Goal: Task Accomplishment & Management: Complete application form

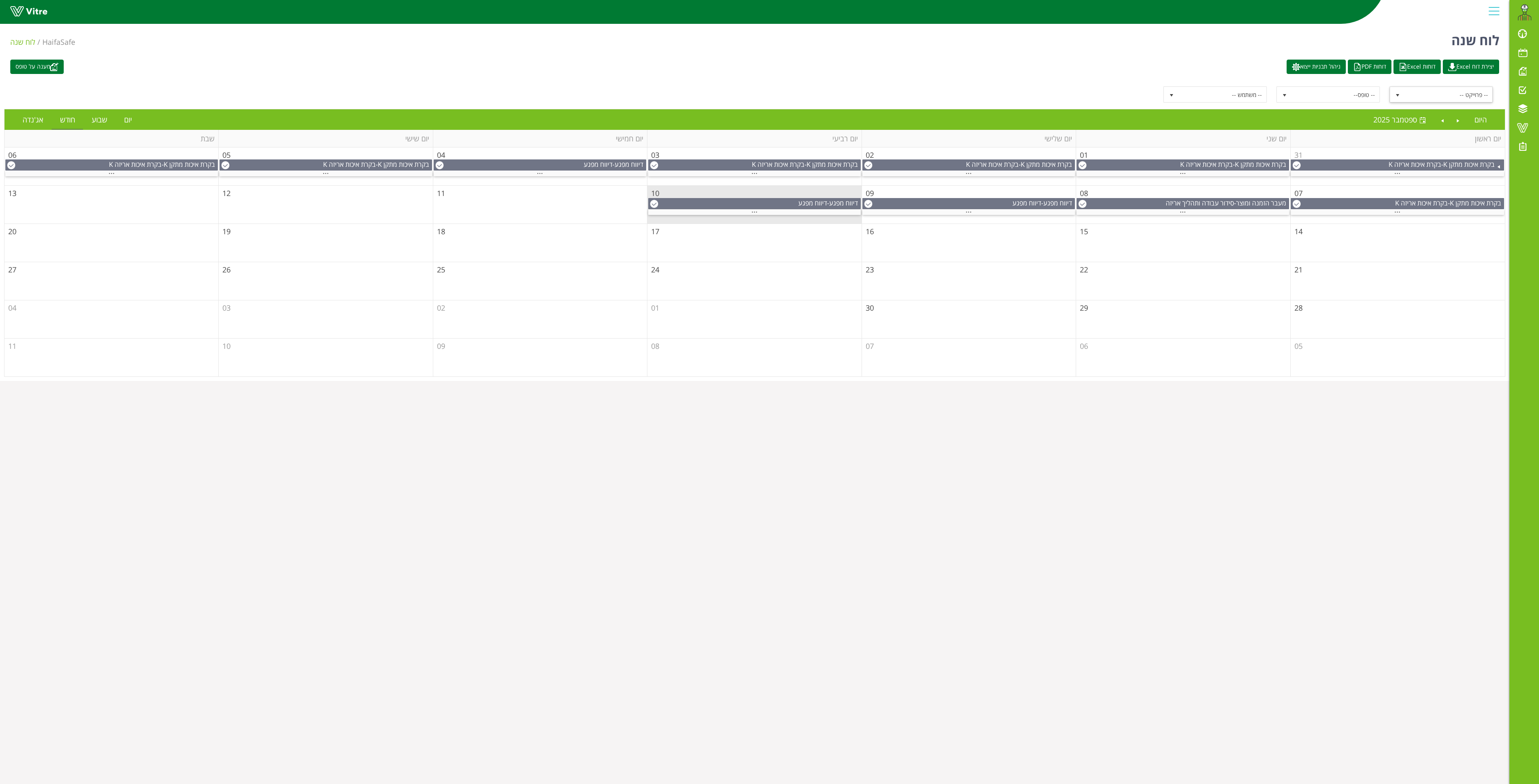
click at [1397, 94] on span "select" at bounding box center [1397, 95] width 7 height 7
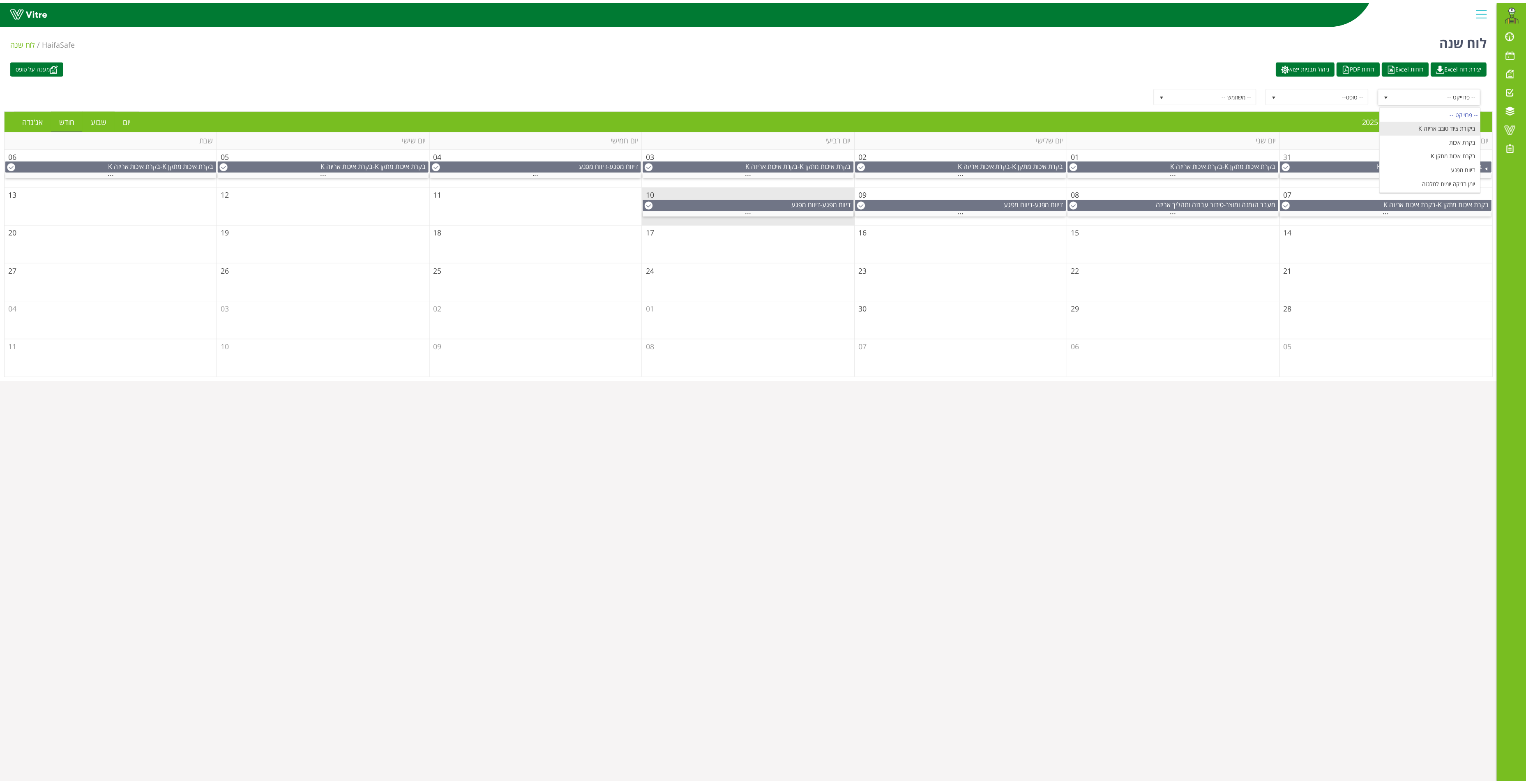
scroll to position [107, 0]
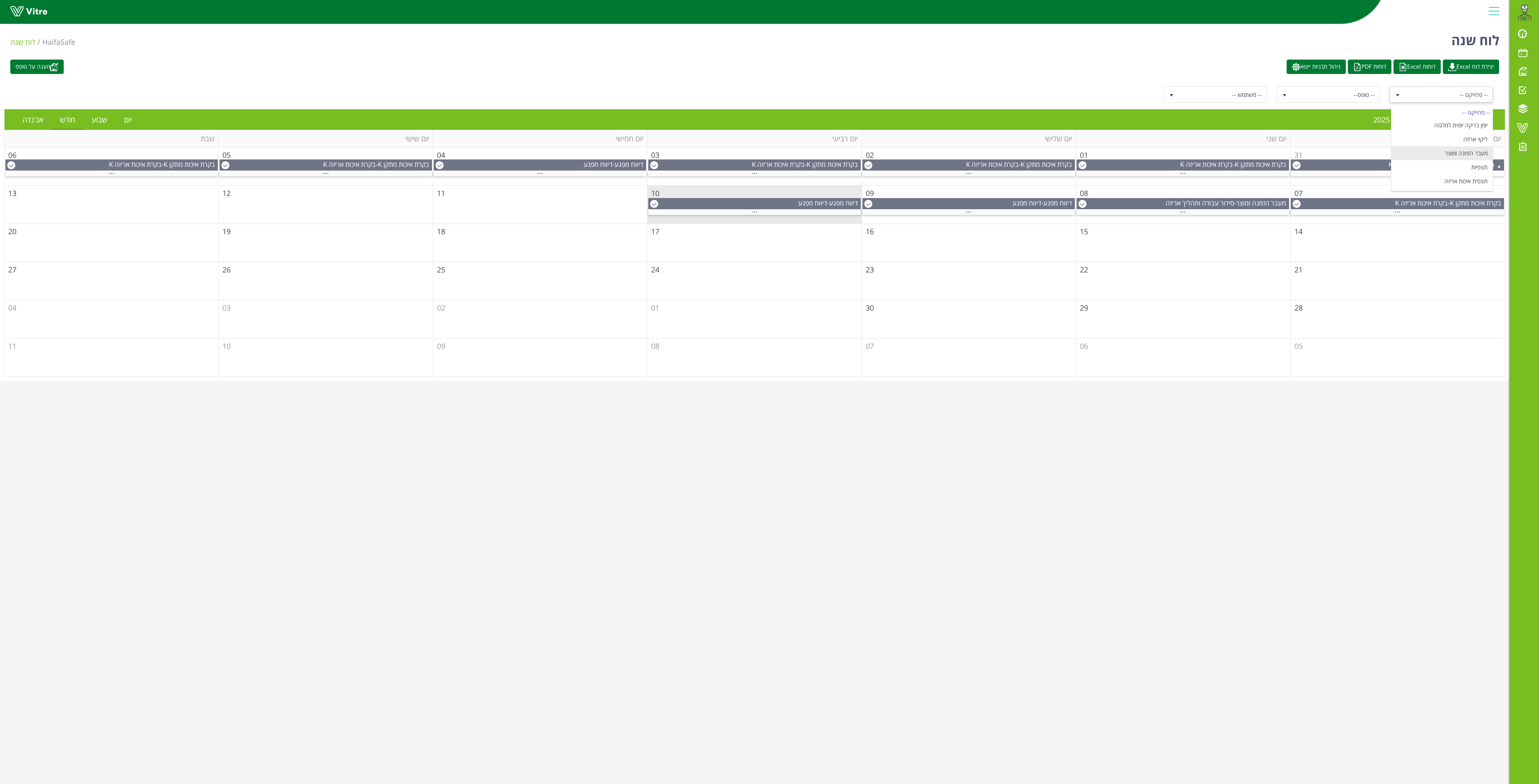
click at [1469, 156] on li "מעבר הזמנה ומוצר" at bounding box center [1442, 153] width 101 height 14
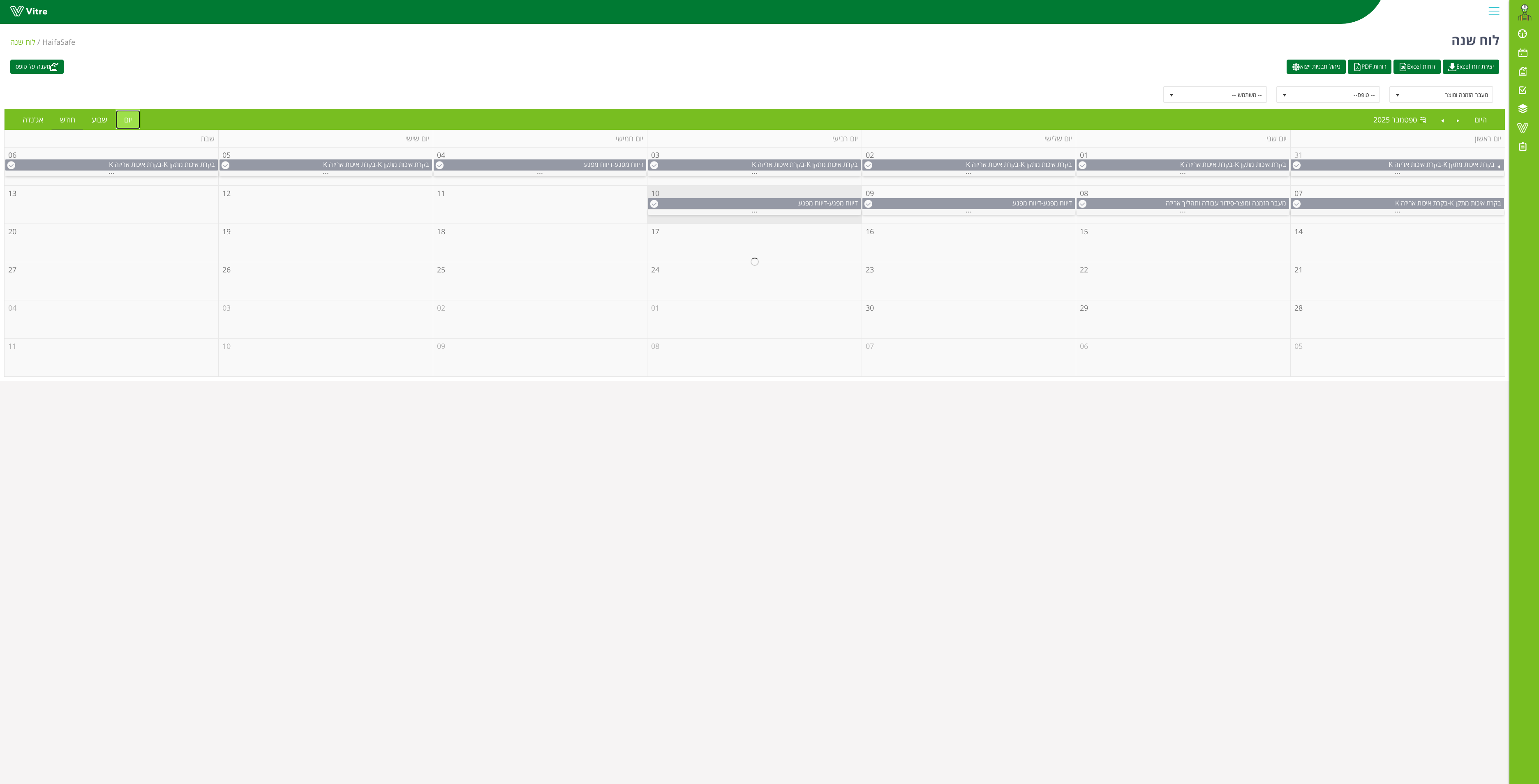
click at [131, 124] on link "יום" at bounding box center [128, 119] width 24 height 19
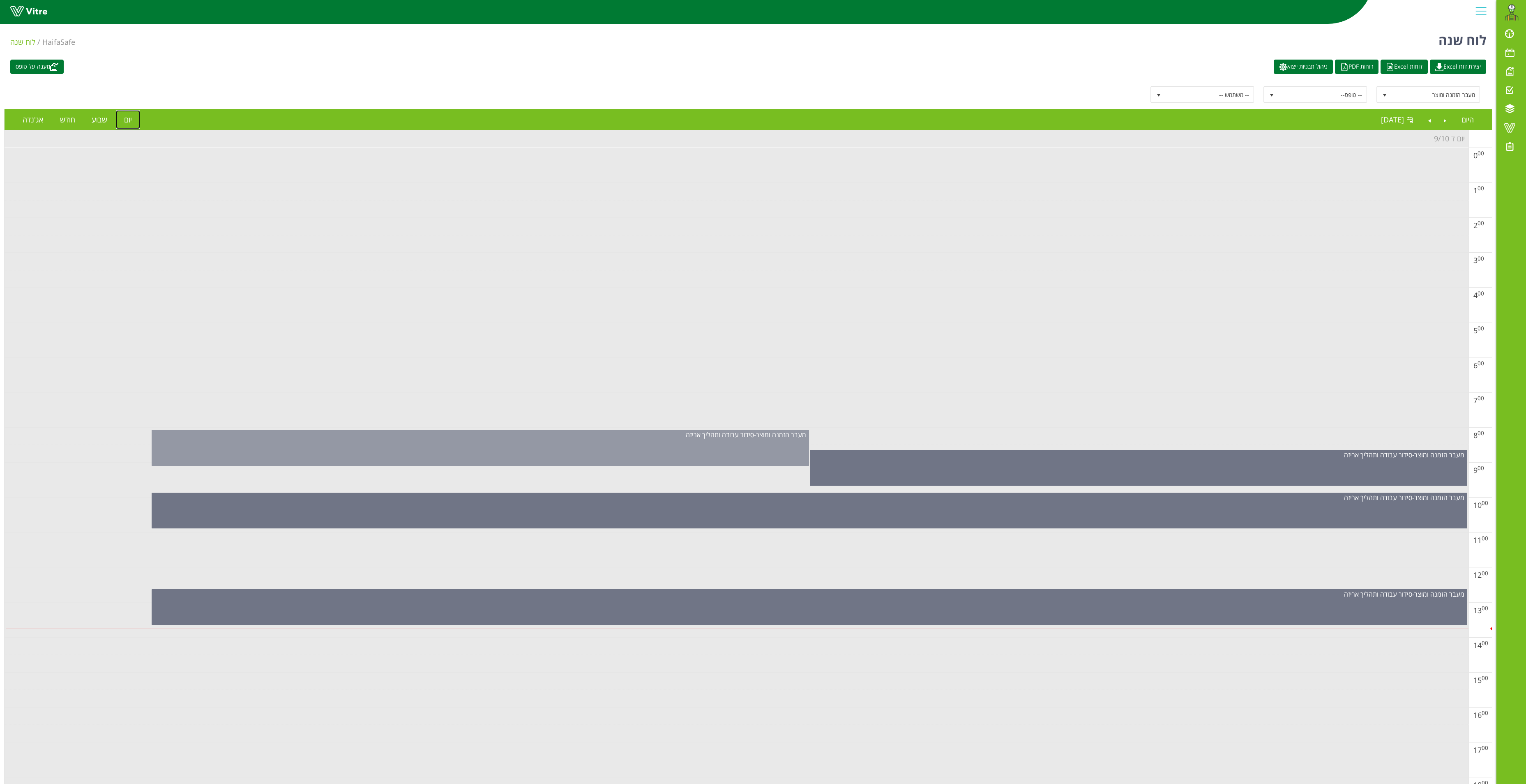
click at [679, 446] on div "מעבר הזמנה ומוצר - סידור עבודה ותהליך אריזה" at bounding box center [480, 448] width 658 height 36
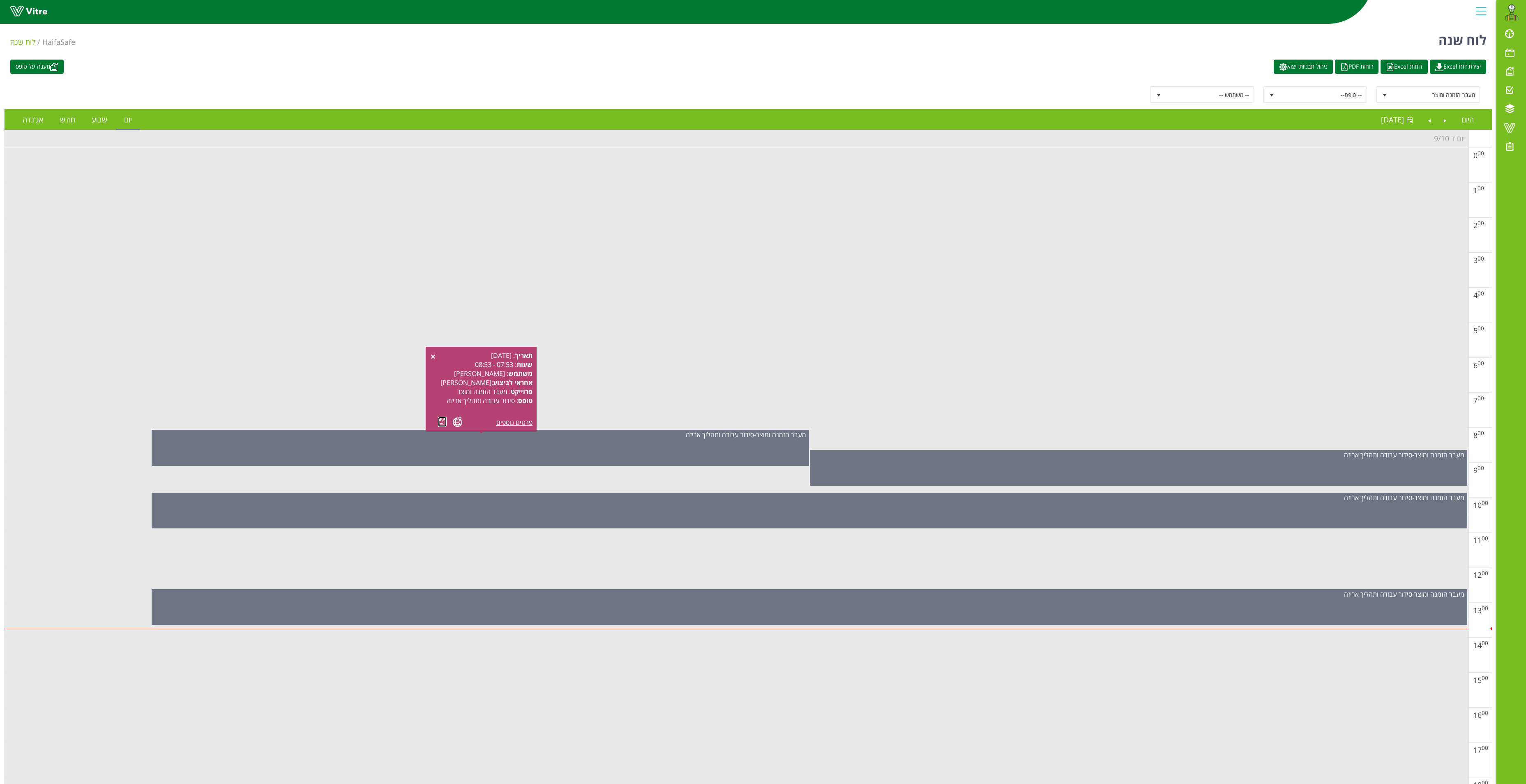
click at [440, 420] on link at bounding box center [442, 422] width 8 height 10
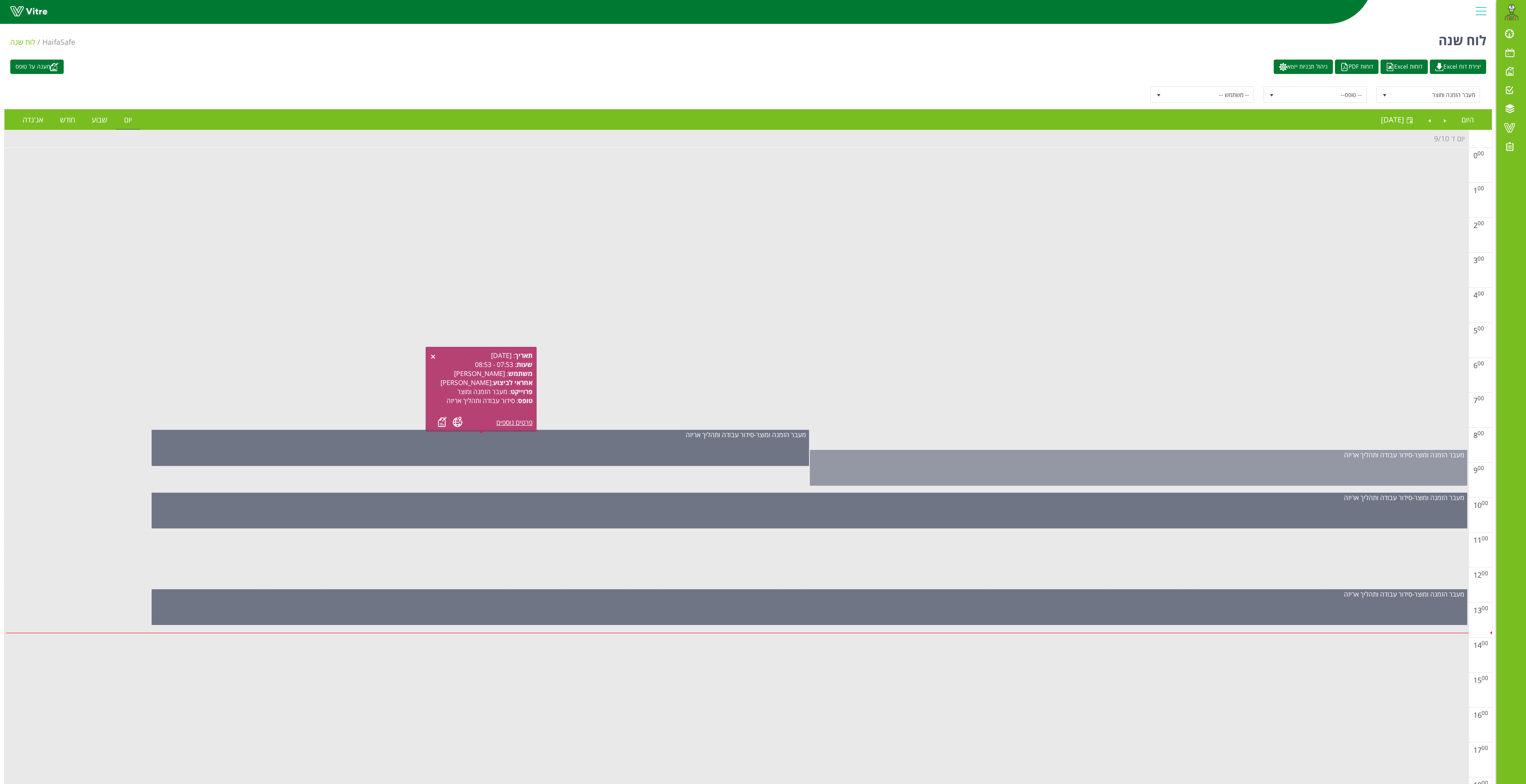
click at [919, 470] on div "מעבר הזמנה ומוצר - סידור עבודה ותהליך אריזה" at bounding box center [1138, 468] width 658 height 36
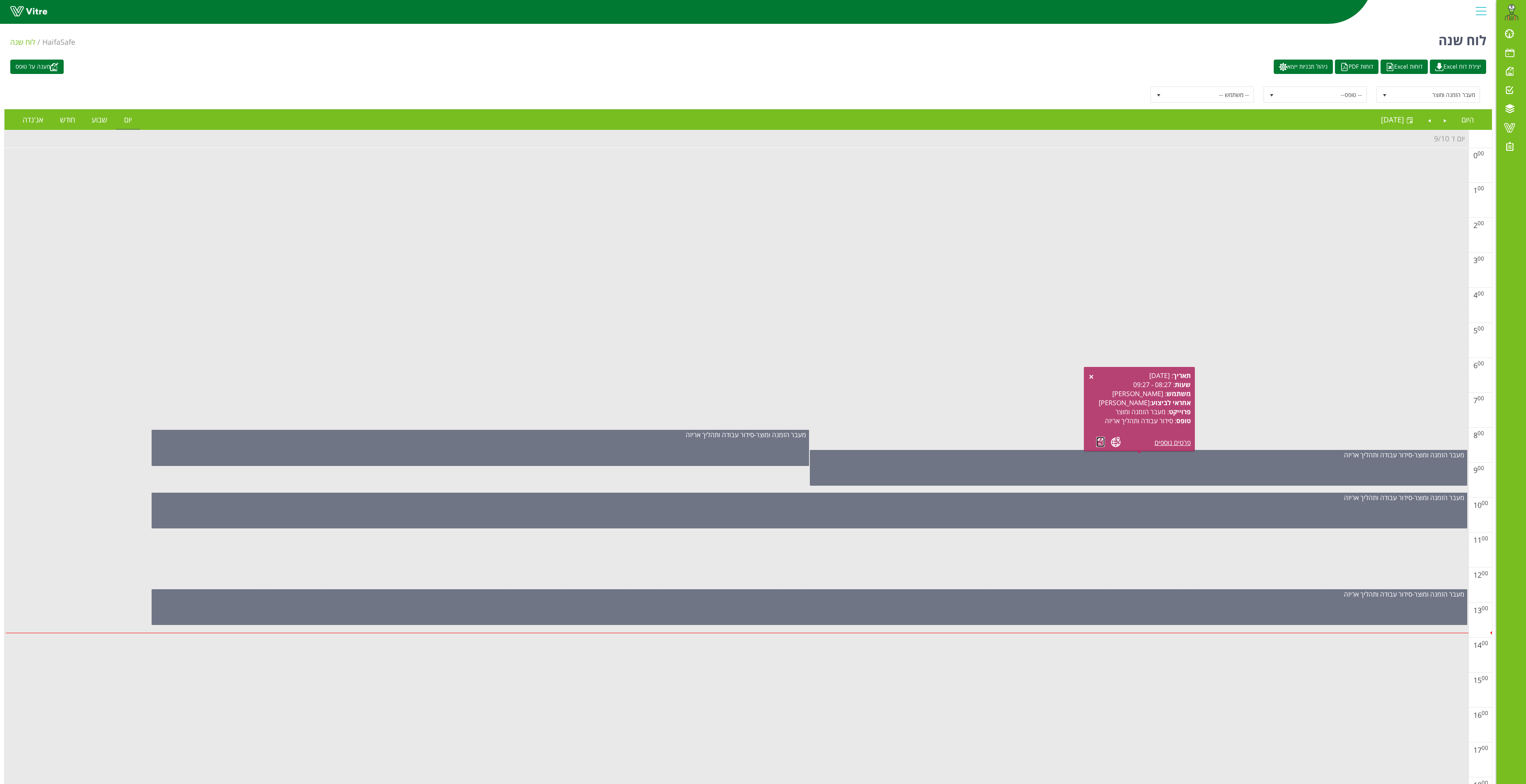
click at [1097, 439] on link at bounding box center [1101, 441] width 8 height 10
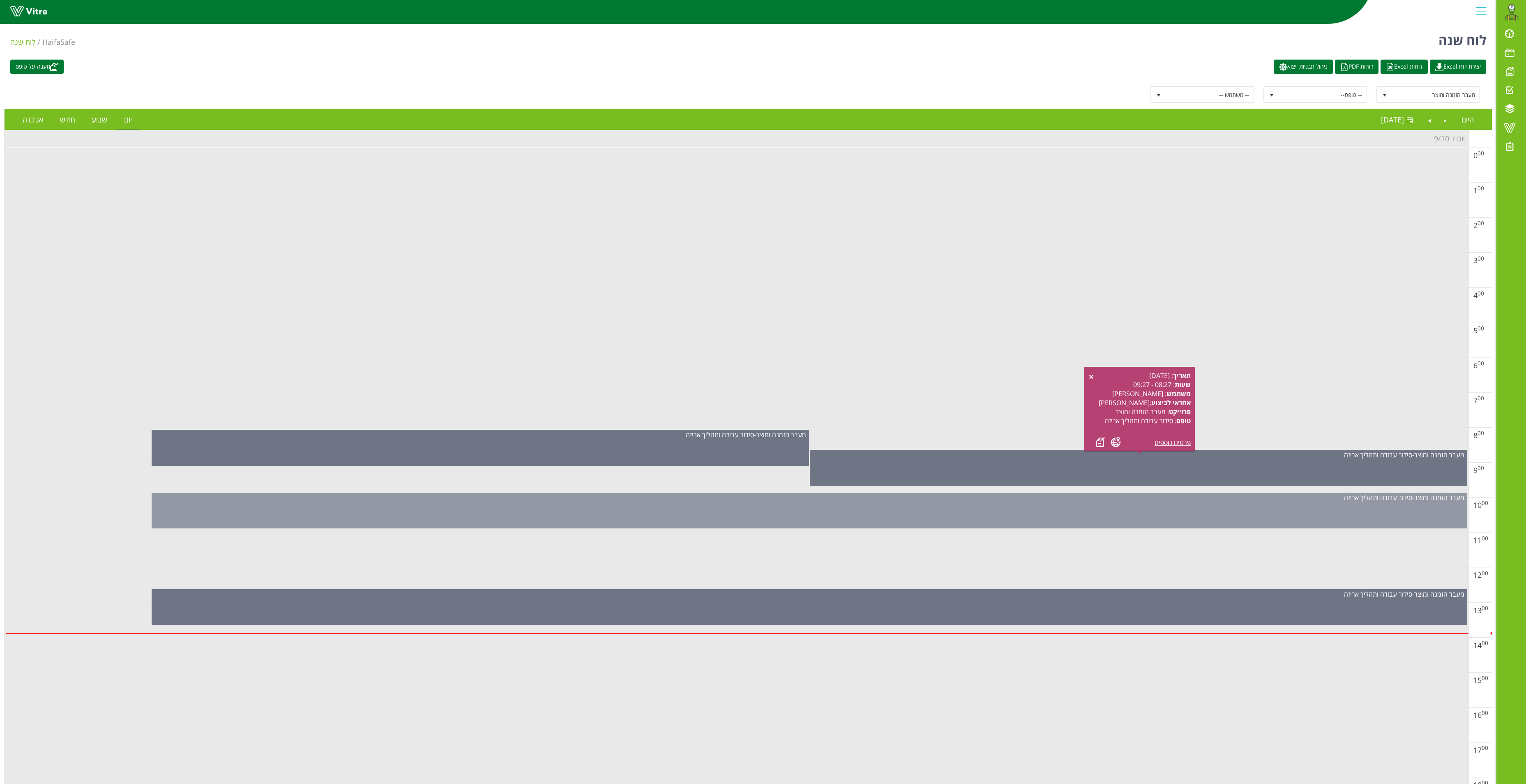
click at [836, 515] on div "מעבר הזמנה ומוצר - סידור עבודה ותהליך אריזה" at bounding box center [809, 511] width 1316 height 36
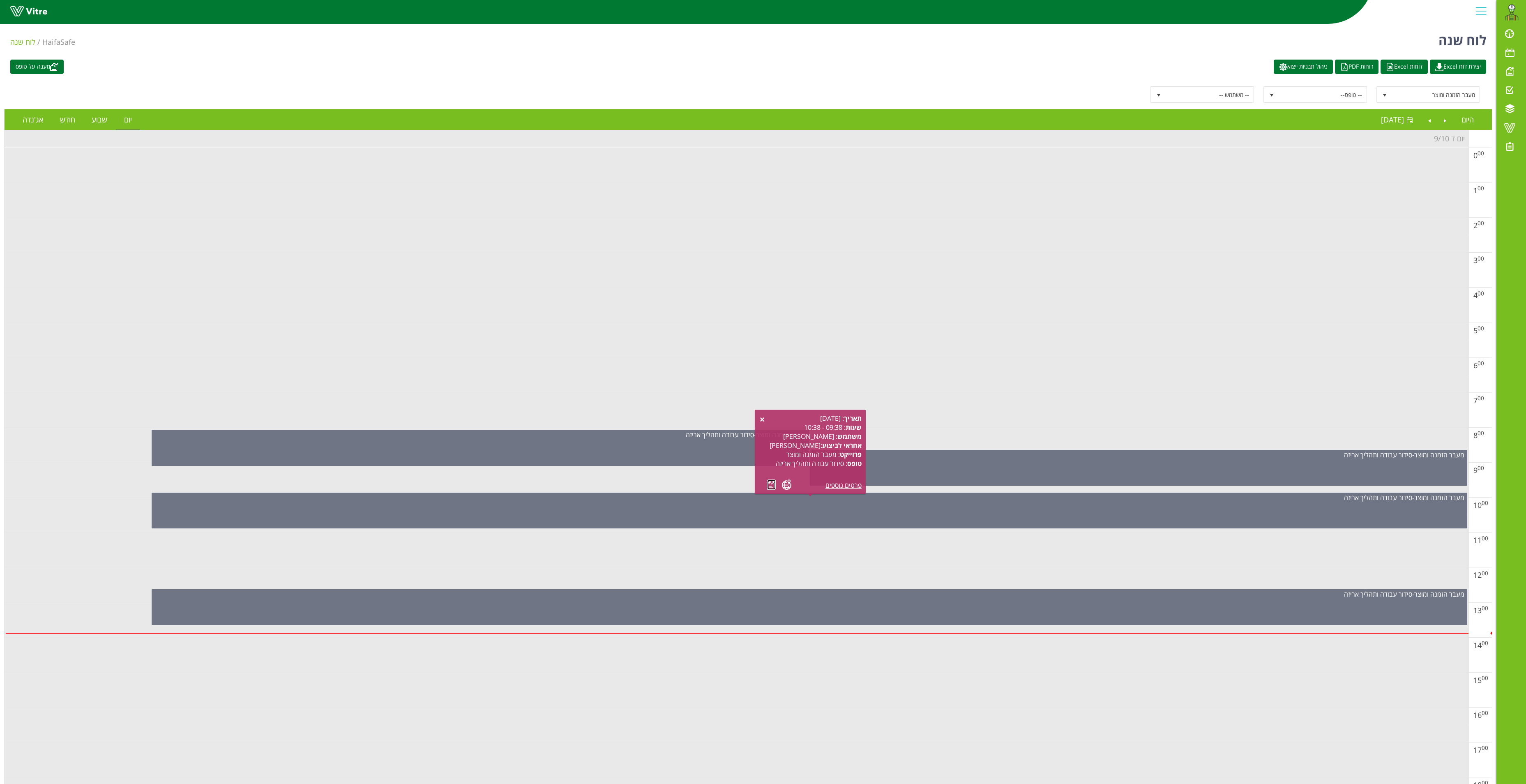
click at [770, 484] on link at bounding box center [772, 484] width 8 height 10
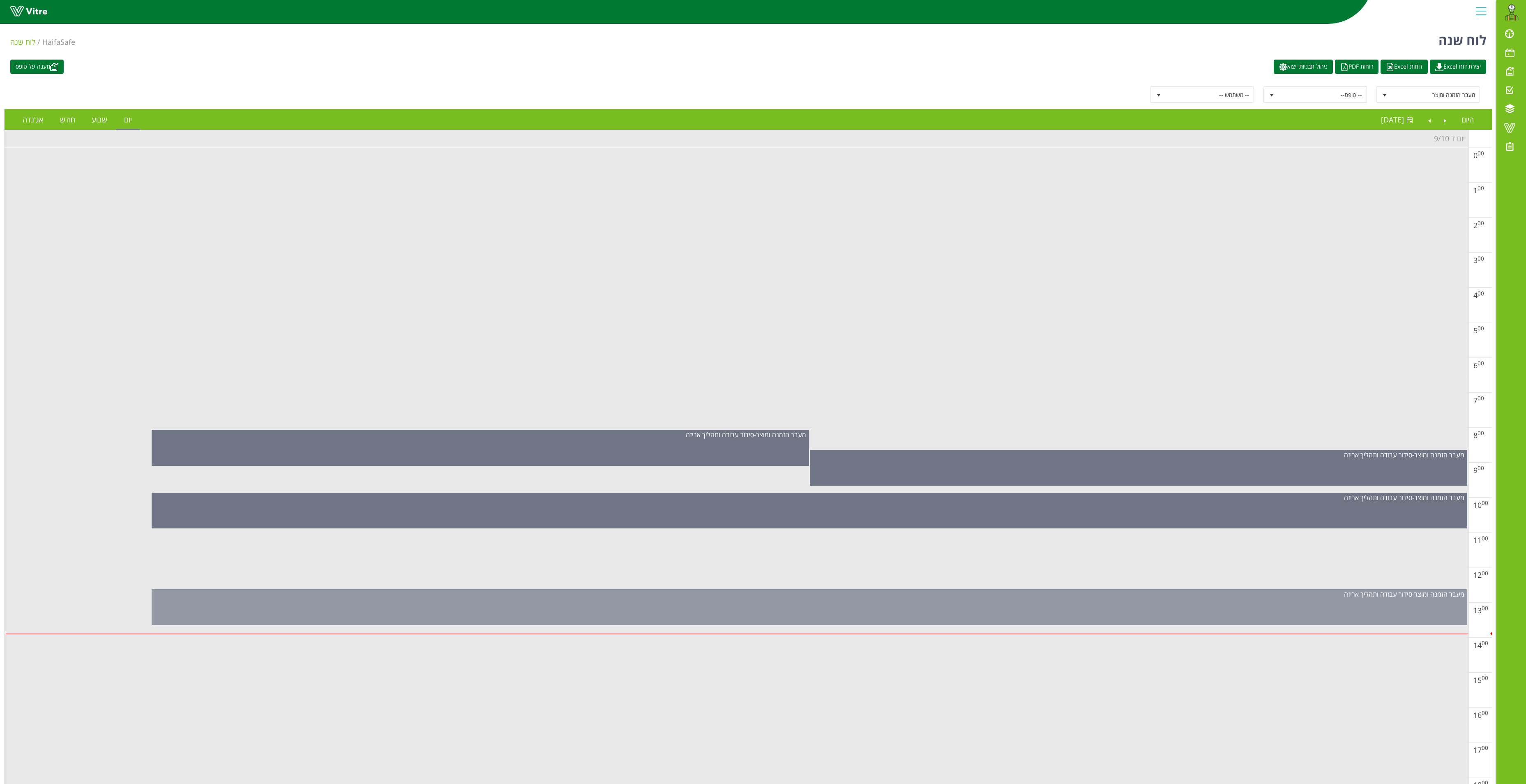
click at [848, 598] on div "מעבר הזמנה ומוצר - סידור עבודה ותהליך אריזה" at bounding box center [810, 594] width 1315 height 9
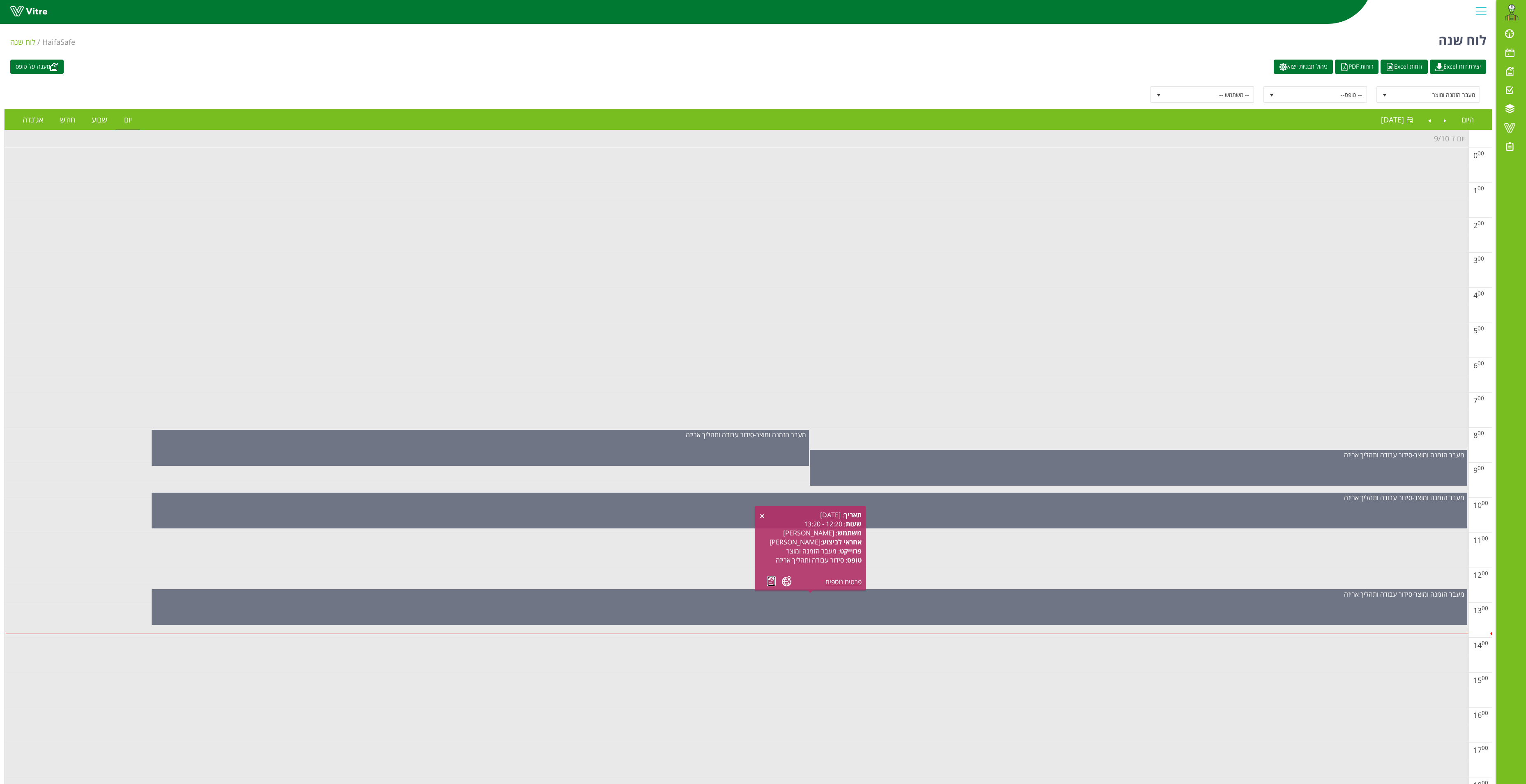
click at [772, 583] on link at bounding box center [772, 581] width 8 height 10
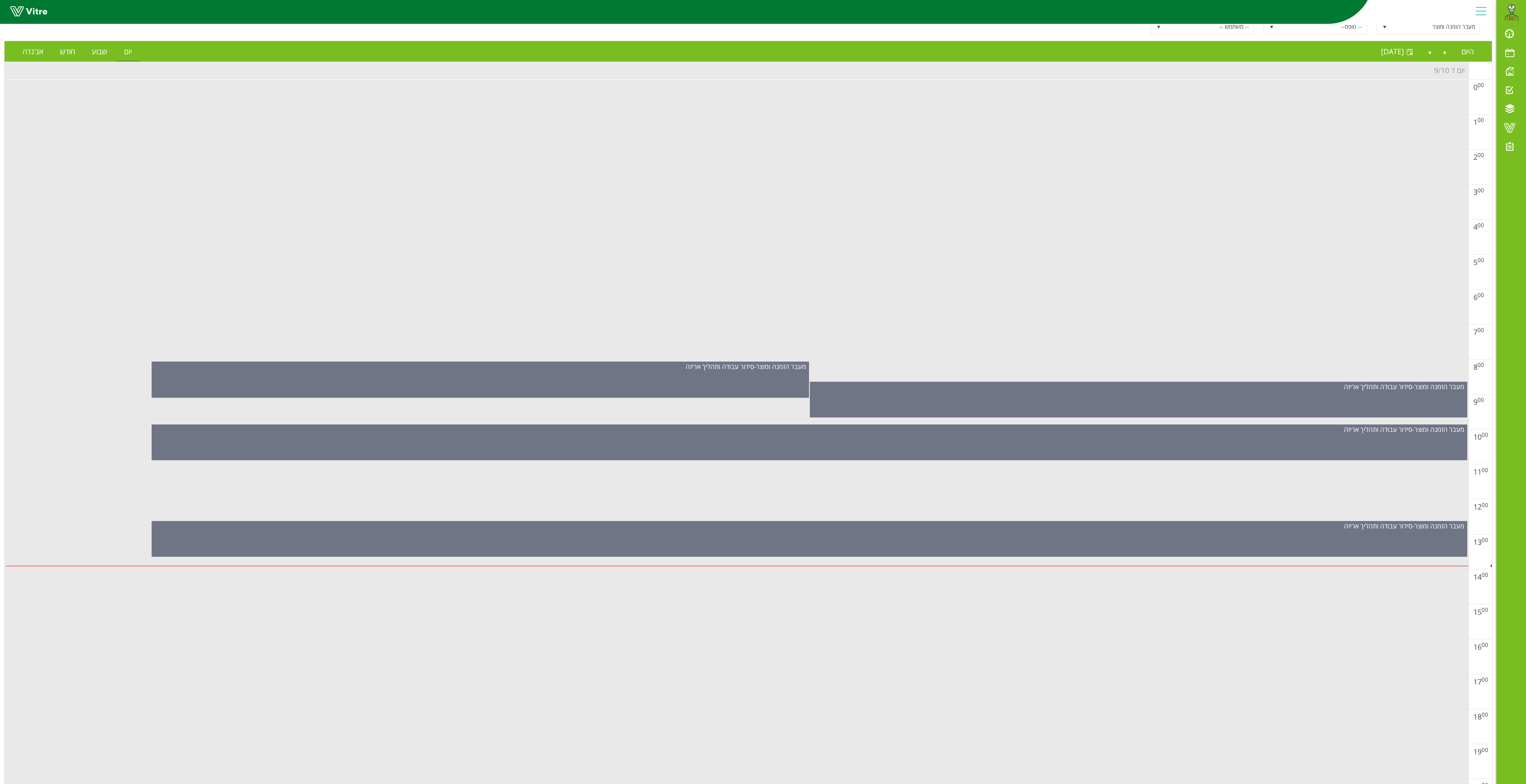
scroll to position [0, 0]
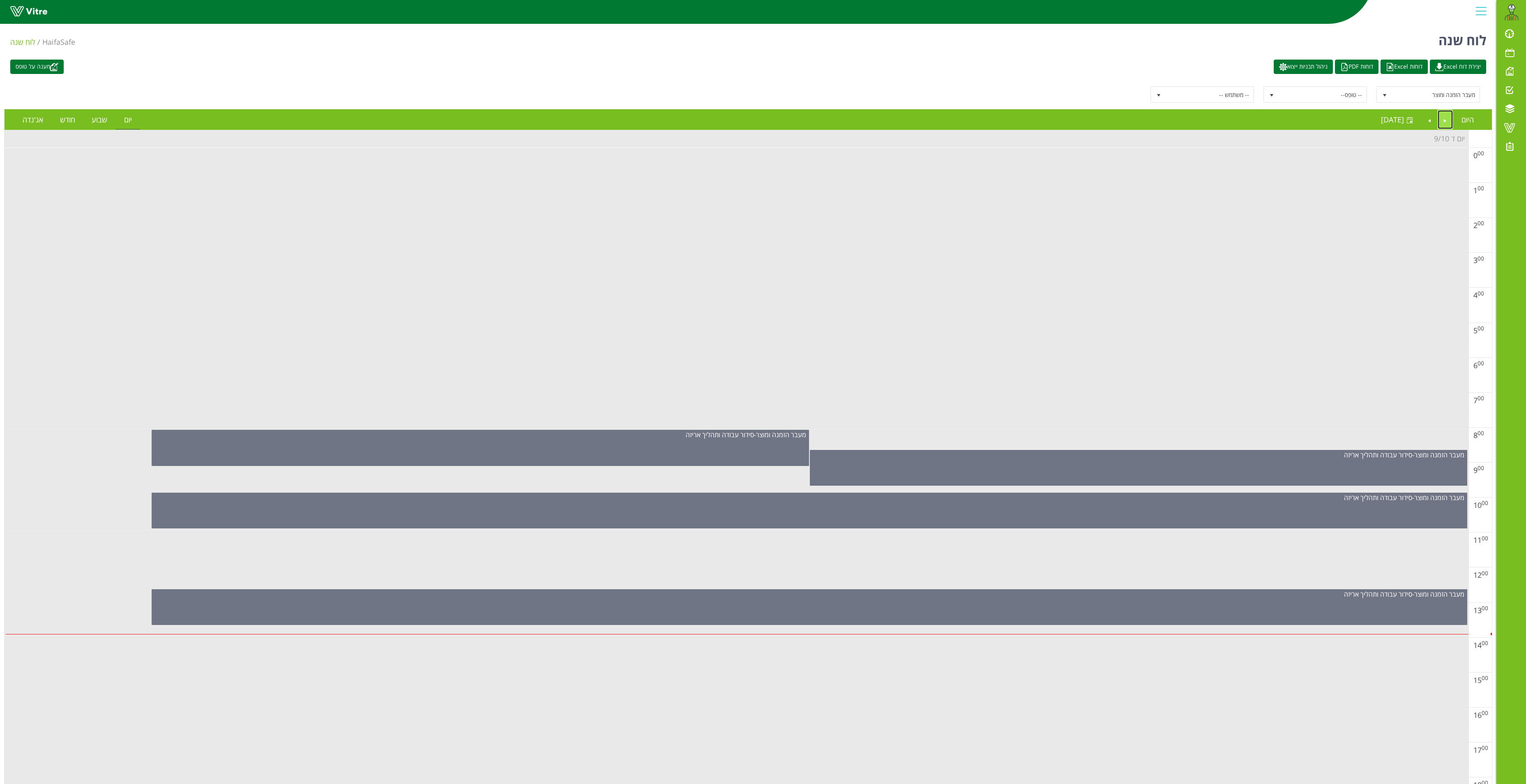
click at [1443, 121] on link "Previous" at bounding box center [1445, 119] width 16 height 19
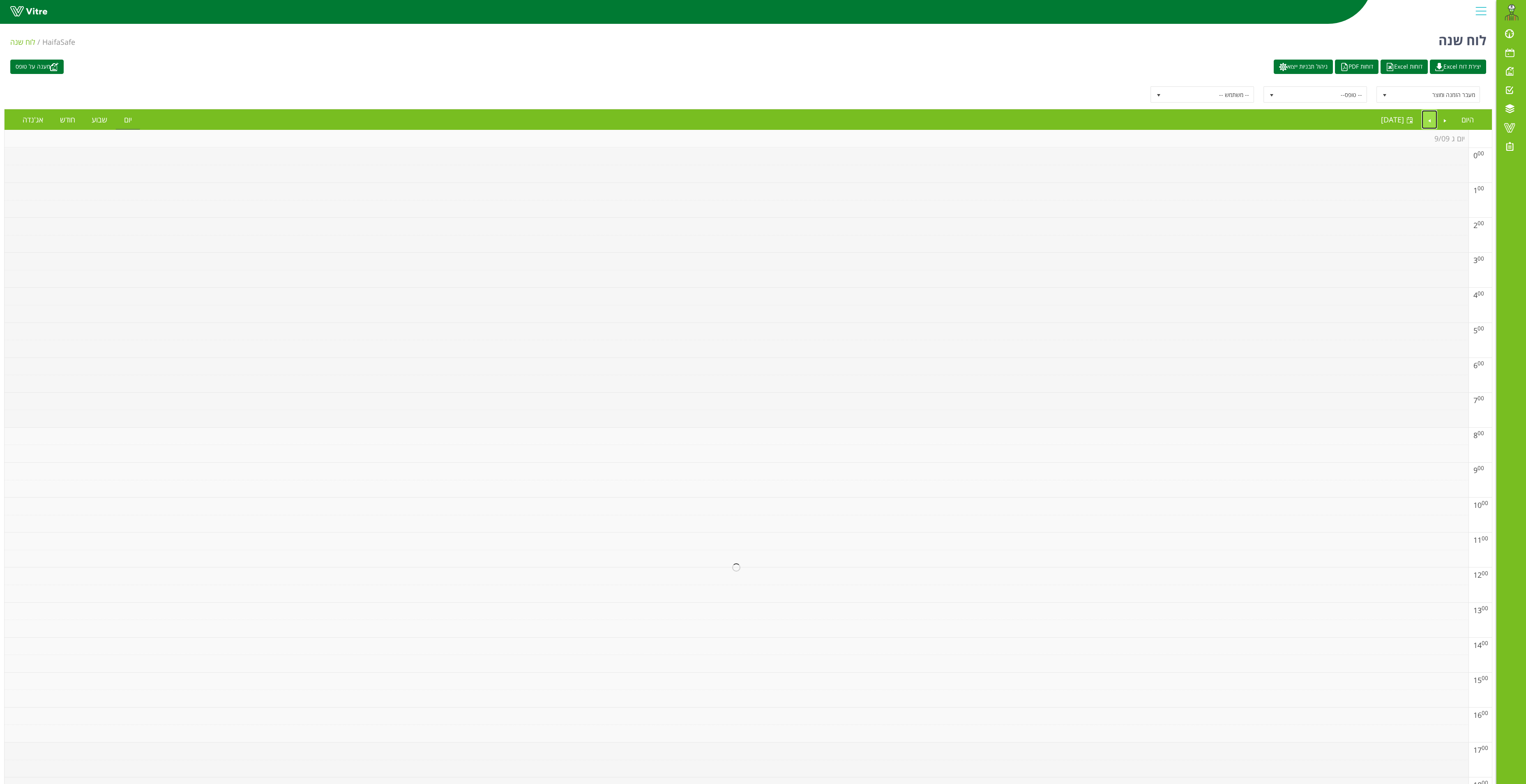
click at [1425, 122] on link "Next" at bounding box center [1430, 119] width 16 height 19
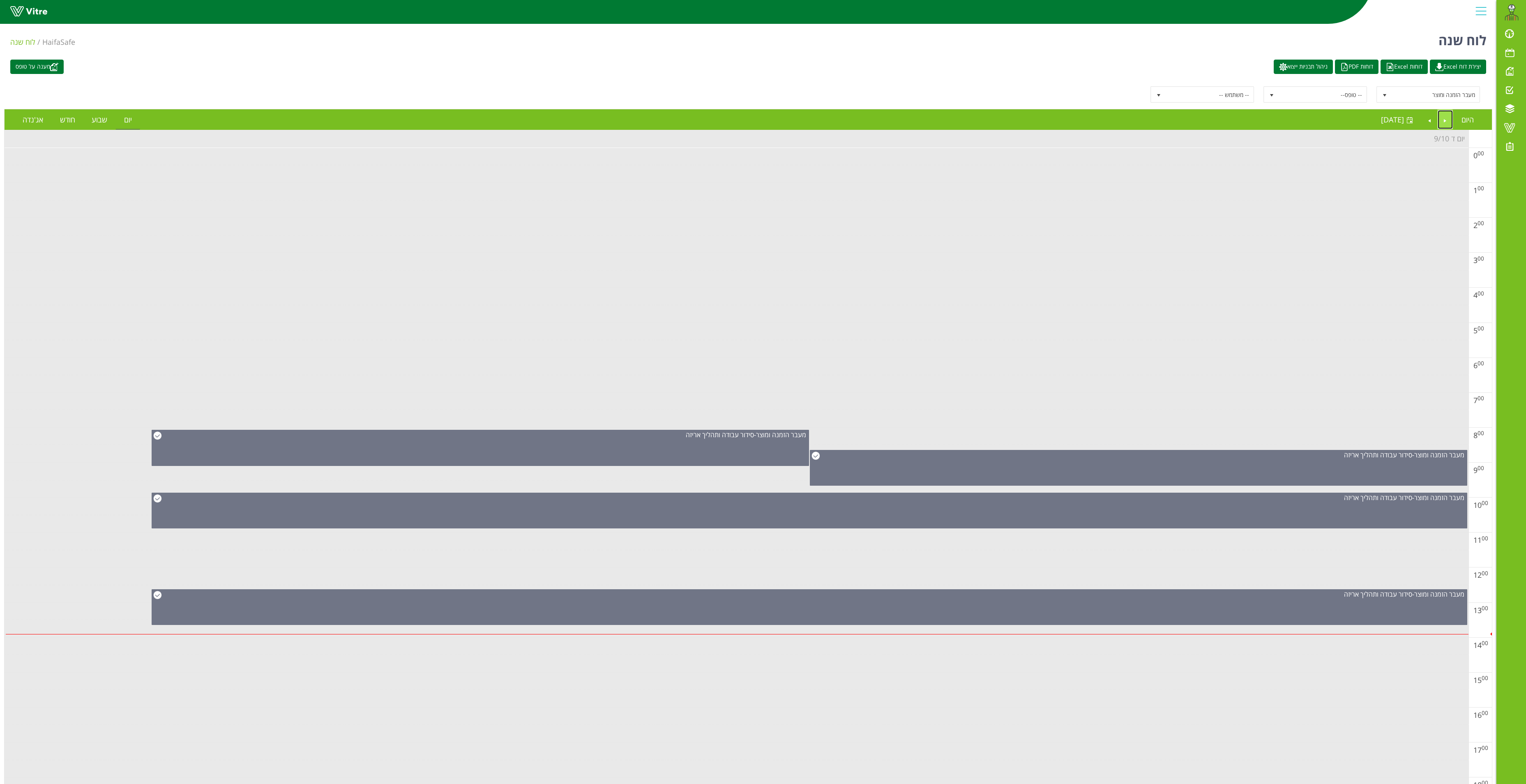
click at [1442, 122] on link "Previous" at bounding box center [1445, 119] width 16 height 19
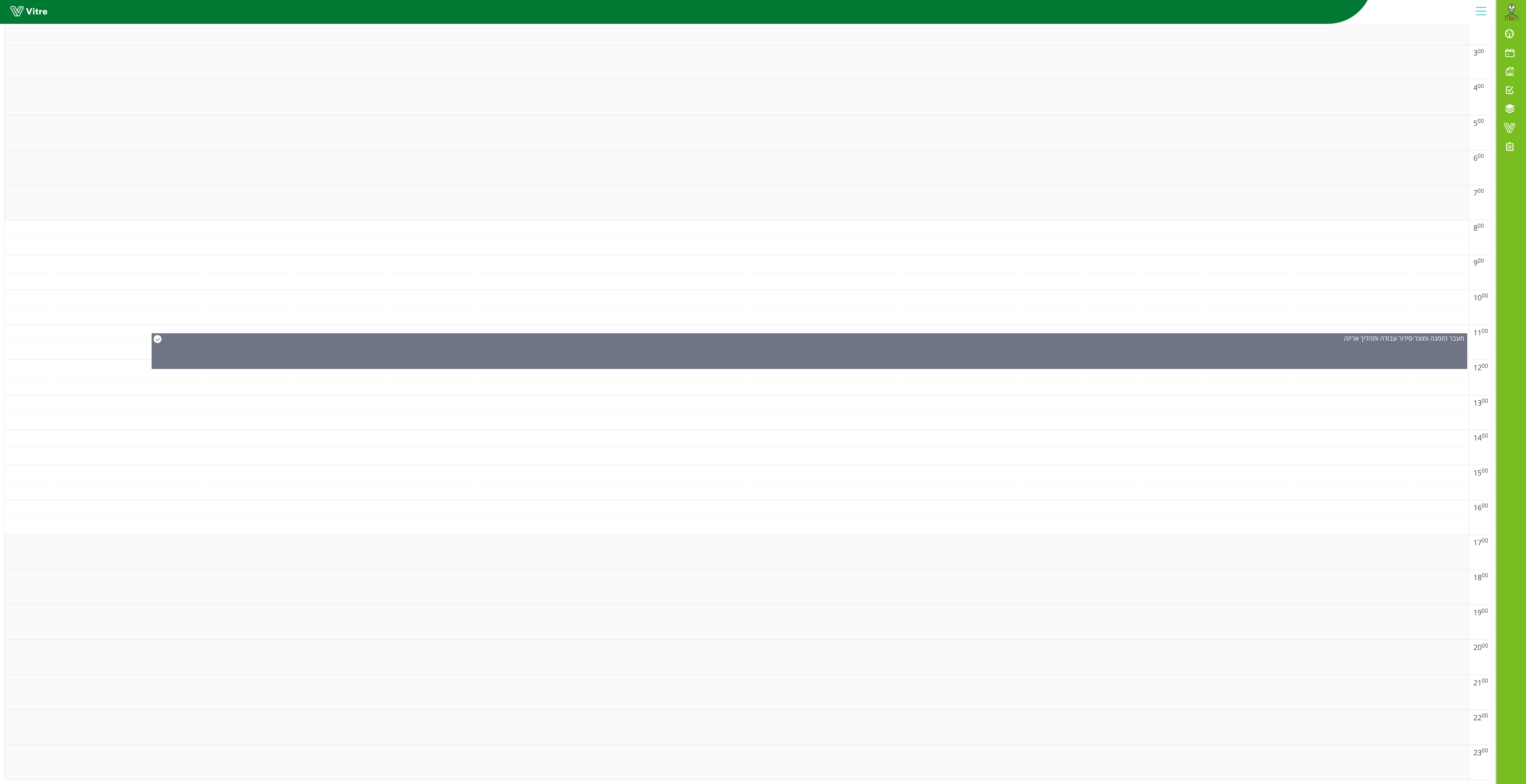
scroll to position [230, 0]
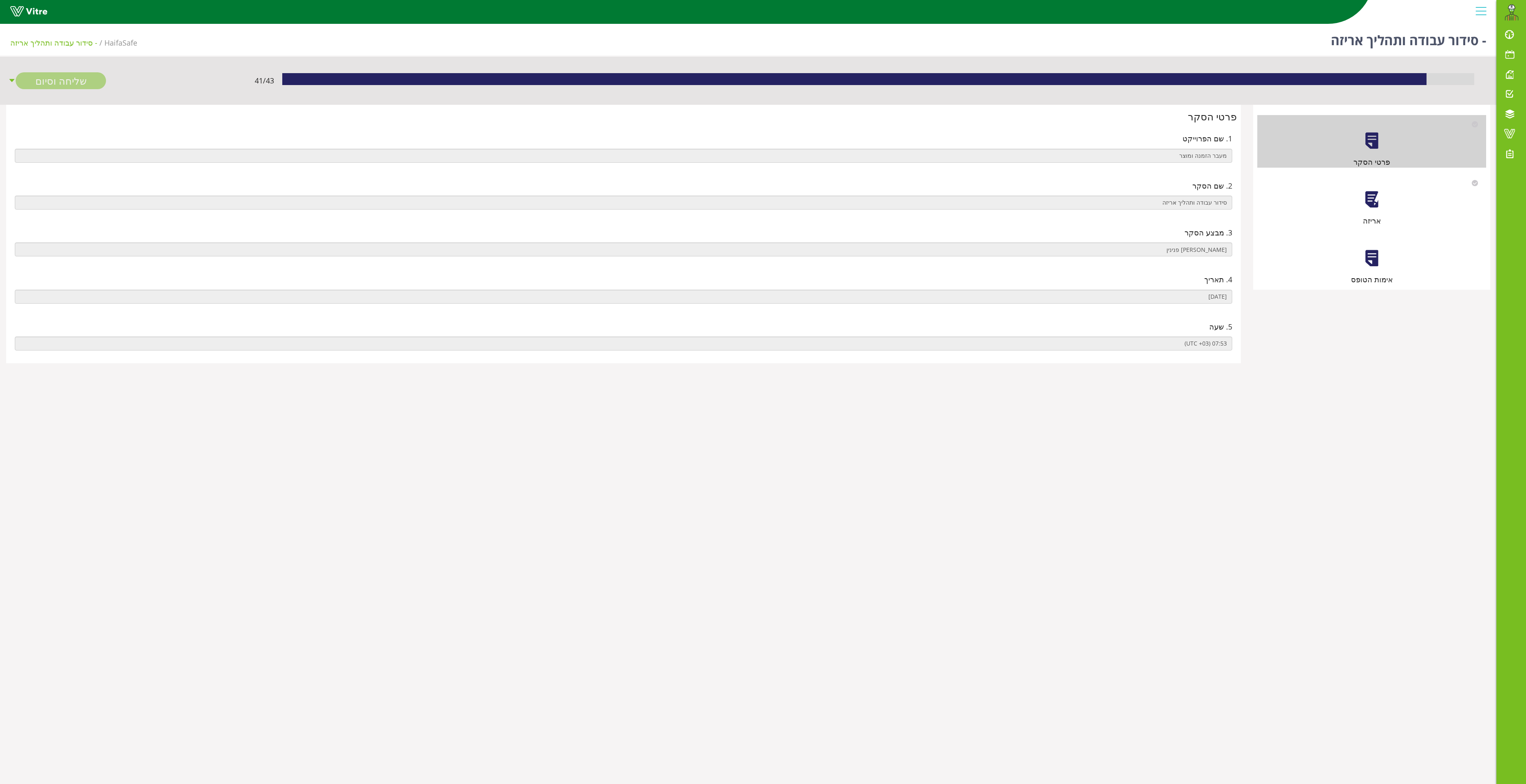
click at [1381, 205] on div at bounding box center [1372, 199] width 19 height 19
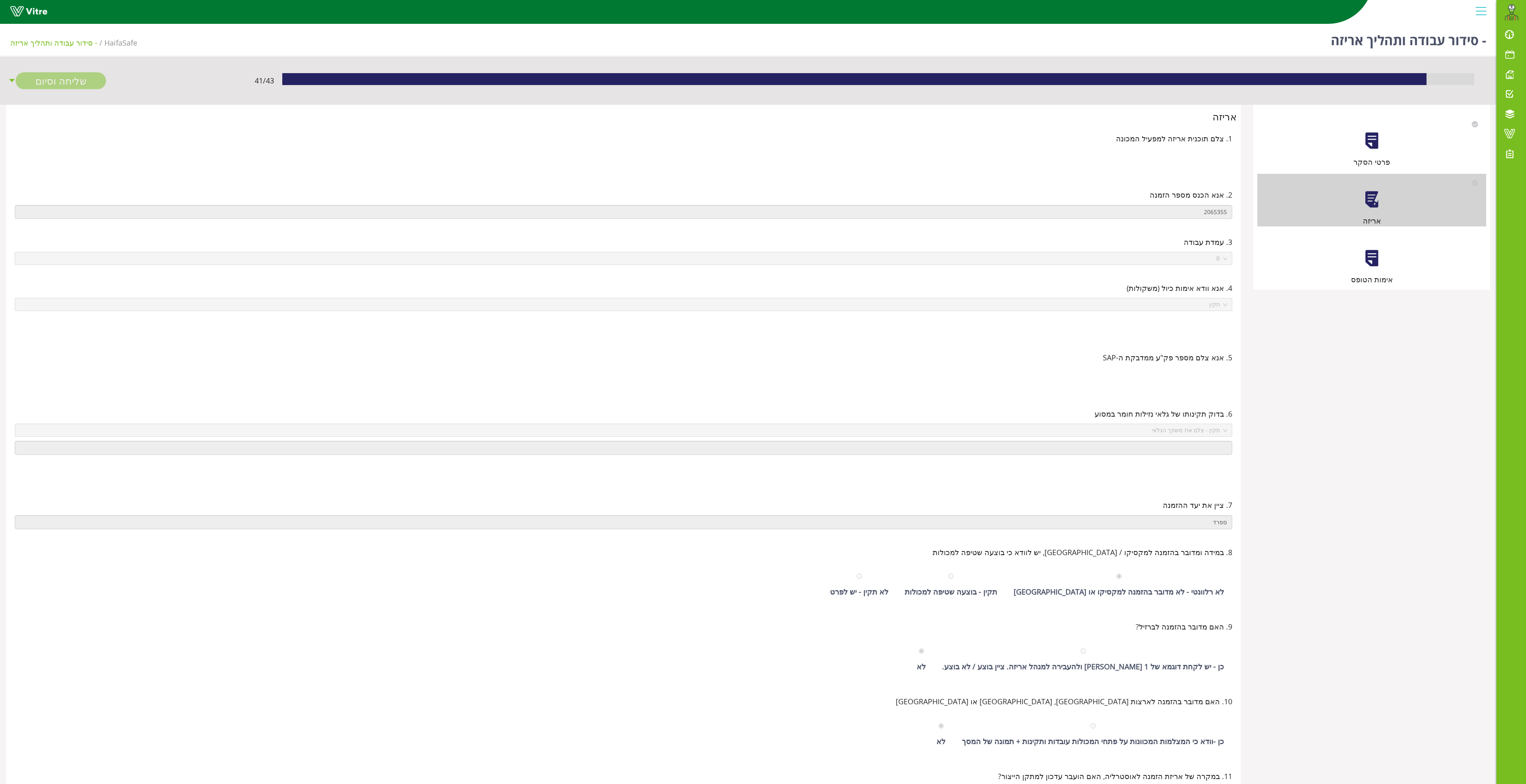
click at [1365, 253] on div at bounding box center [1372, 258] width 19 height 19
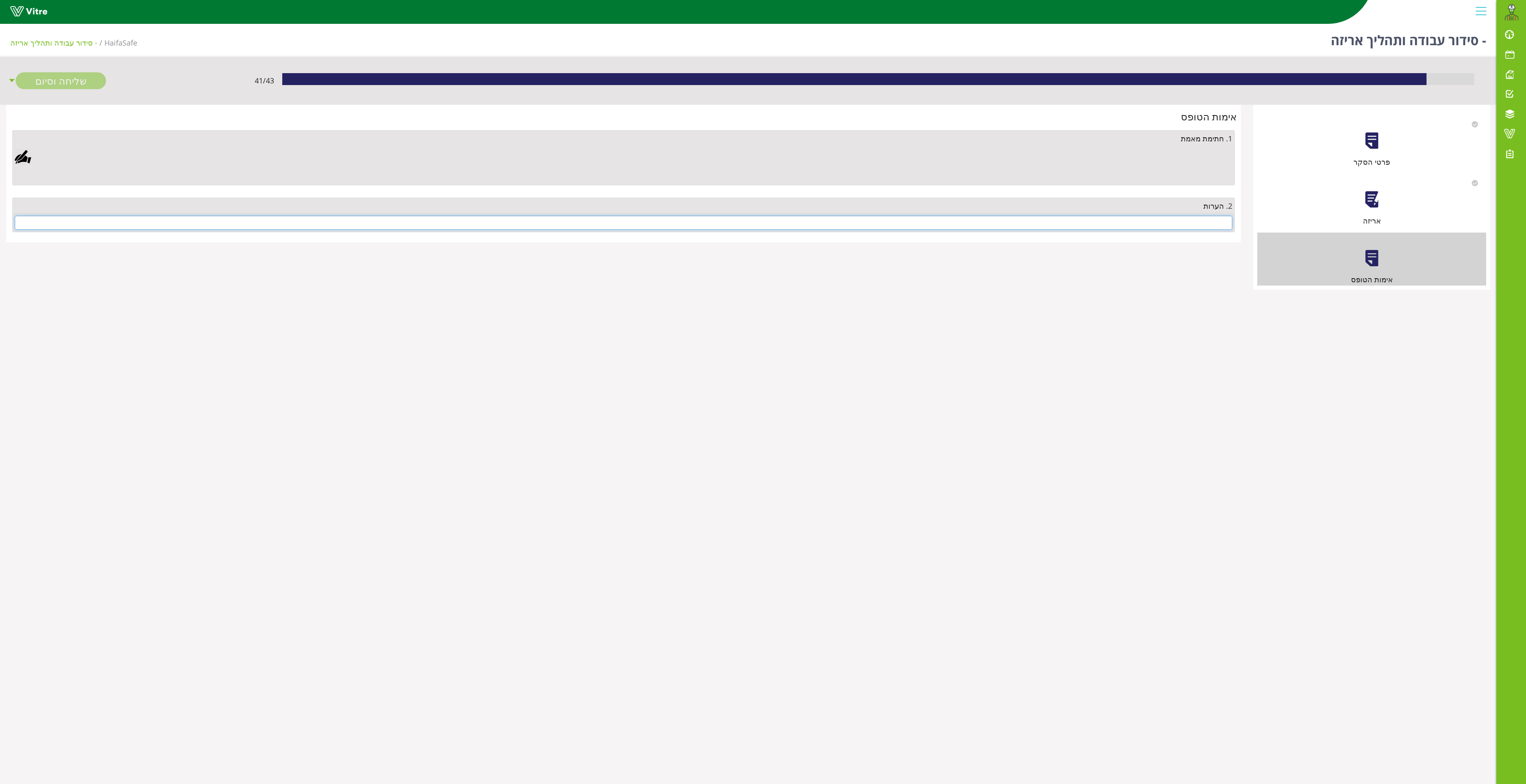
click at [1147, 225] on input "text" at bounding box center [624, 222] width 1218 height 14
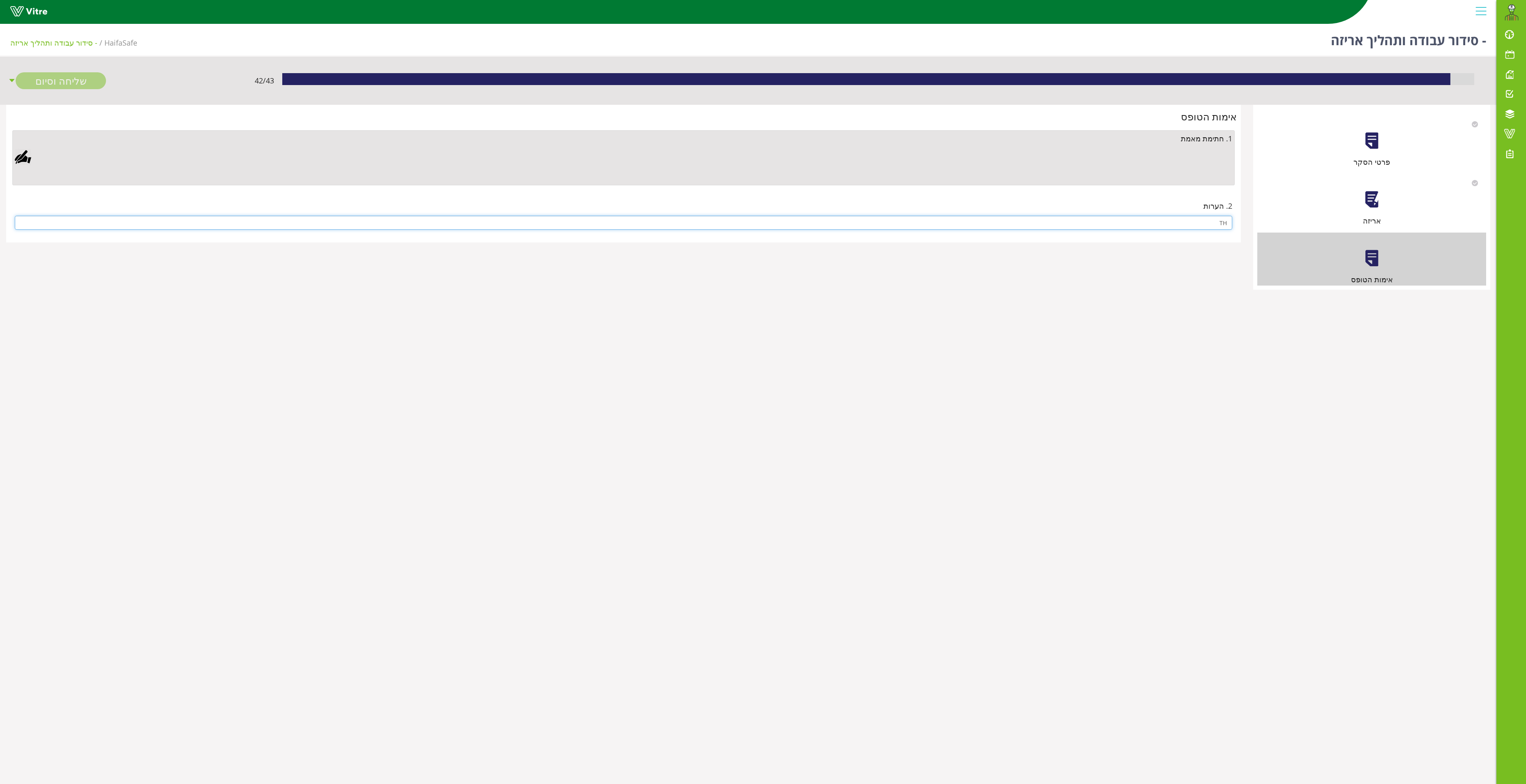
type input "T"
type input "אין"
drag, startPoint x: 1370, startPoint y: 195, endPoint x: 1353, endPoint y: 328, distance: 134.1
click at [1353, 328] on body "Eitsik.Azolay@haifa-group.com התראות והודעות לוח בקרה לוח שנה מענה על טופס משימ…" at bounding box center [763, 412] width 1526 height 784
click at [1152, 143] on div "1. חתימת מאמת" at bounding box center [624, 138] width 1218 height 11
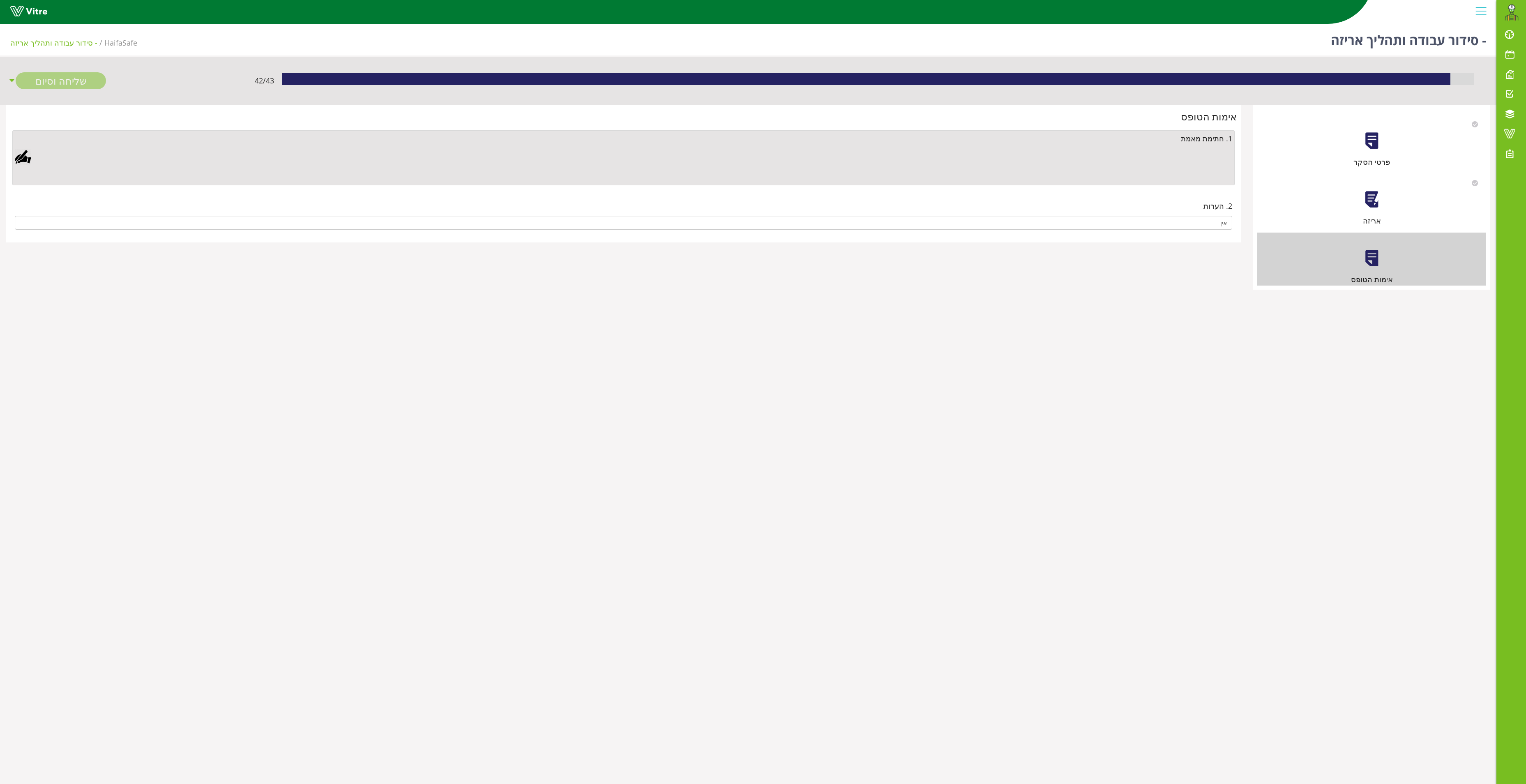
click at [24, 161] on div at bounding box center [23, 157] width 17 height 17
click at [444, 371] on link "Save" at bounding box center [437, 368] width 23 height 14
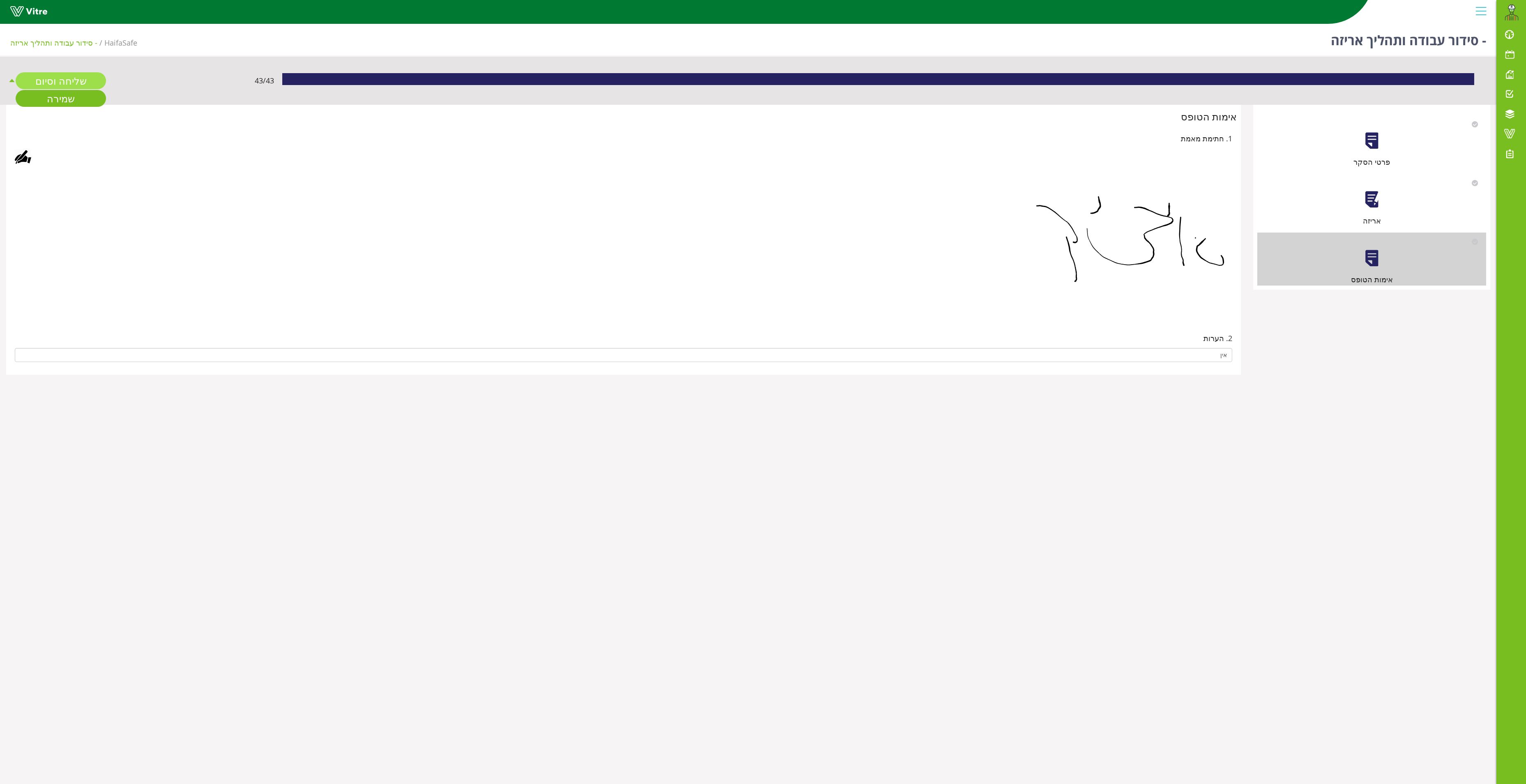
click at [48, 76] on link "שליחה וסיום" at bounding box center [60, 81] width 90 height 17
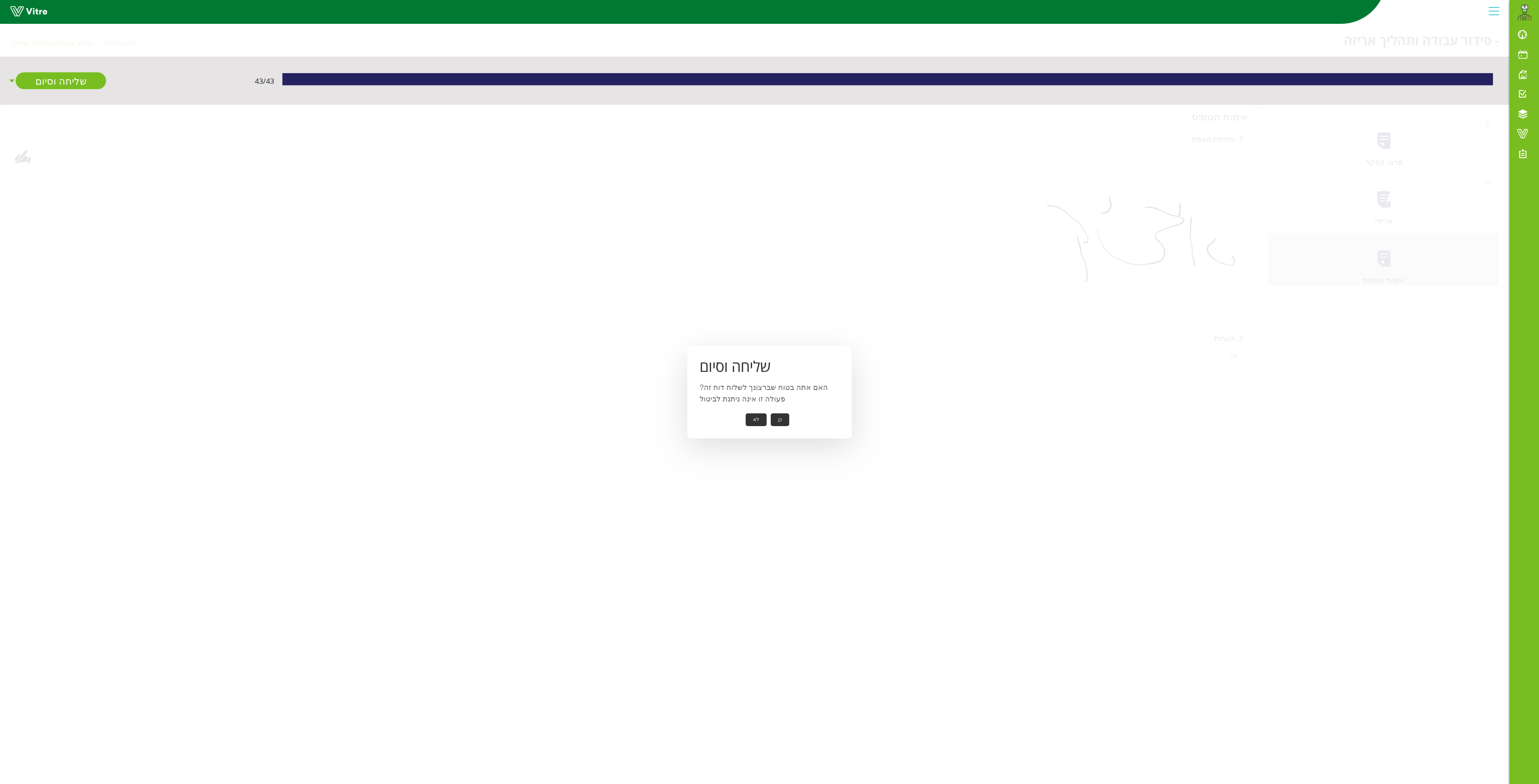
click at [778, 416] on button "כן" at bounding box center [780, 419] width 19 height 13
click at [759, 409] on button "אישור" at bounding box center [767, 414] width 27 height 13
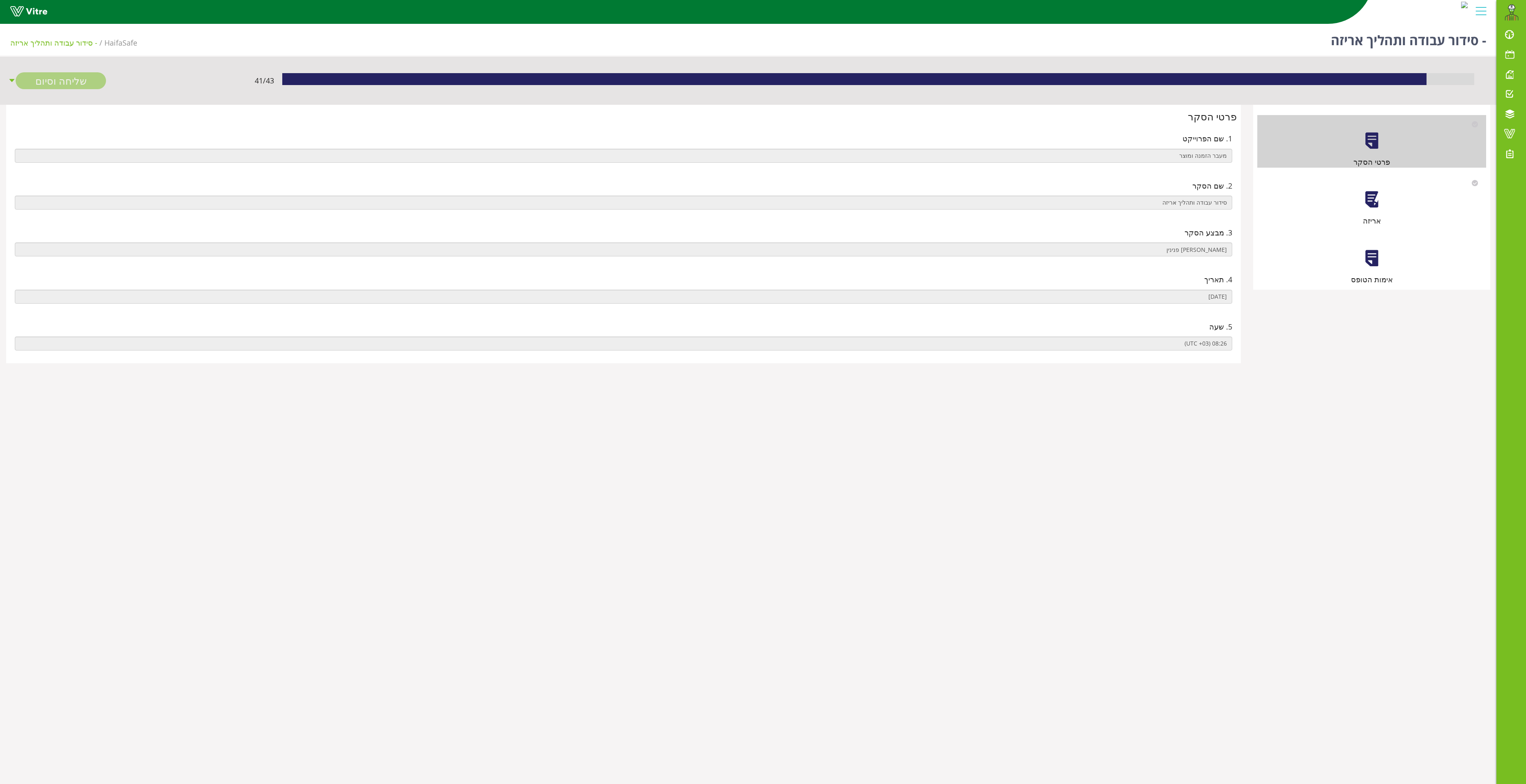
click at [1364, 199] on div at bounding box center [1372, 199] width 19 height 19
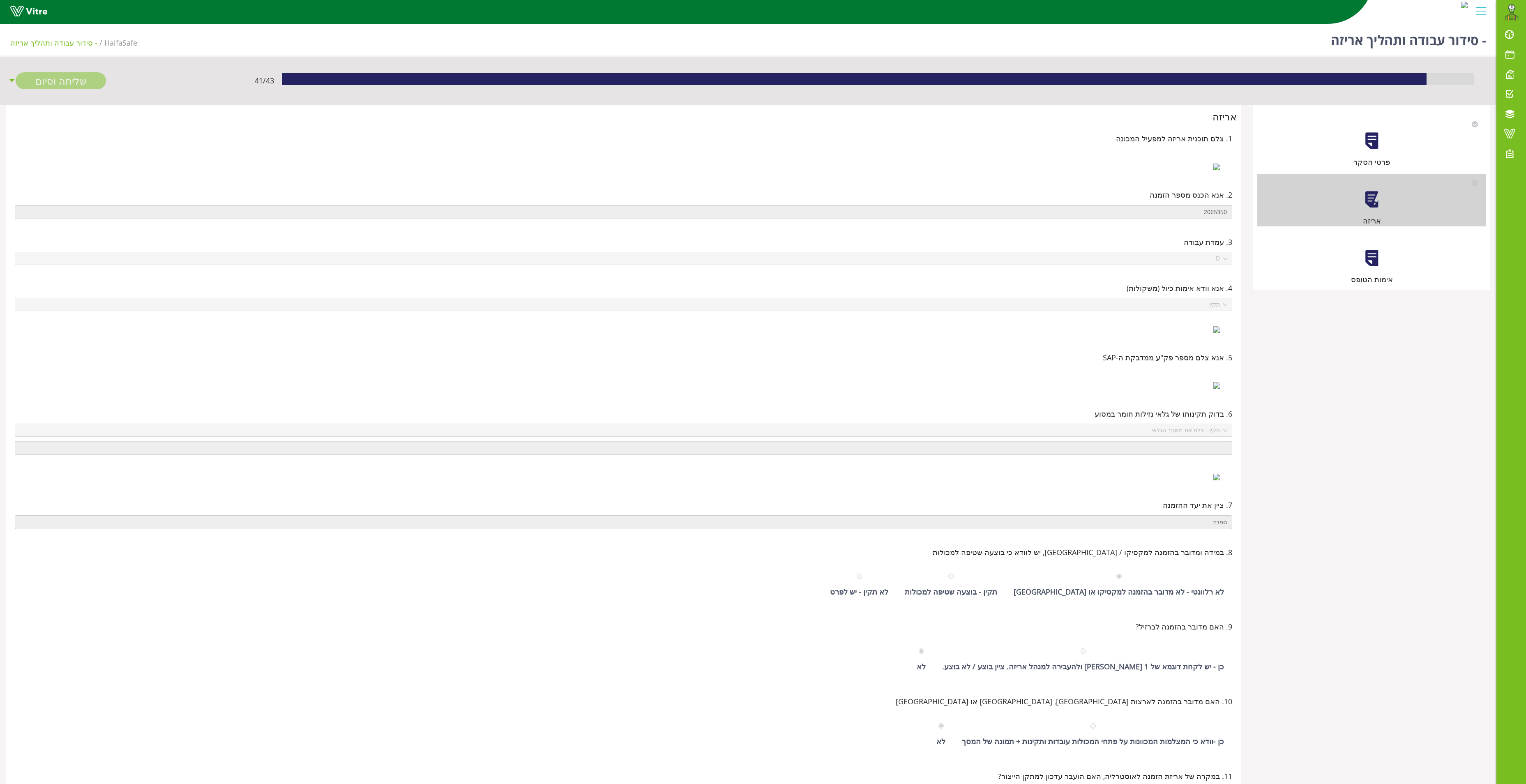
drag, startPoint x: 1370, startPoint y: 275, endPoint x: 1364, endPoint y: 270, distance: 7.8
click at [1368, 273] on div "אימות הטופס" at bounding box center [1371, 259] width 229 height 53
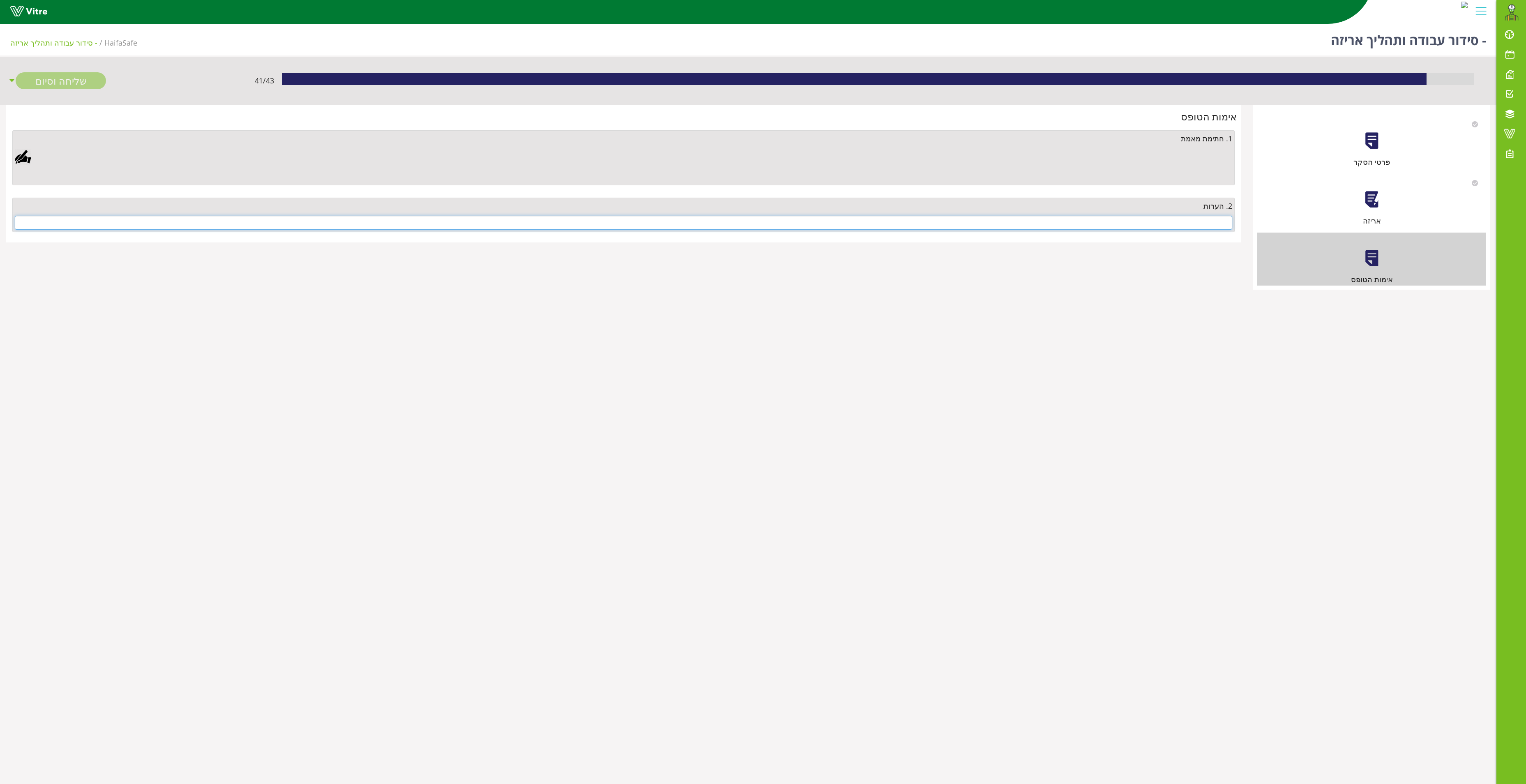
click at [1190, 223] on input "text" at bounding box center [624, 222] width 1218 height 14
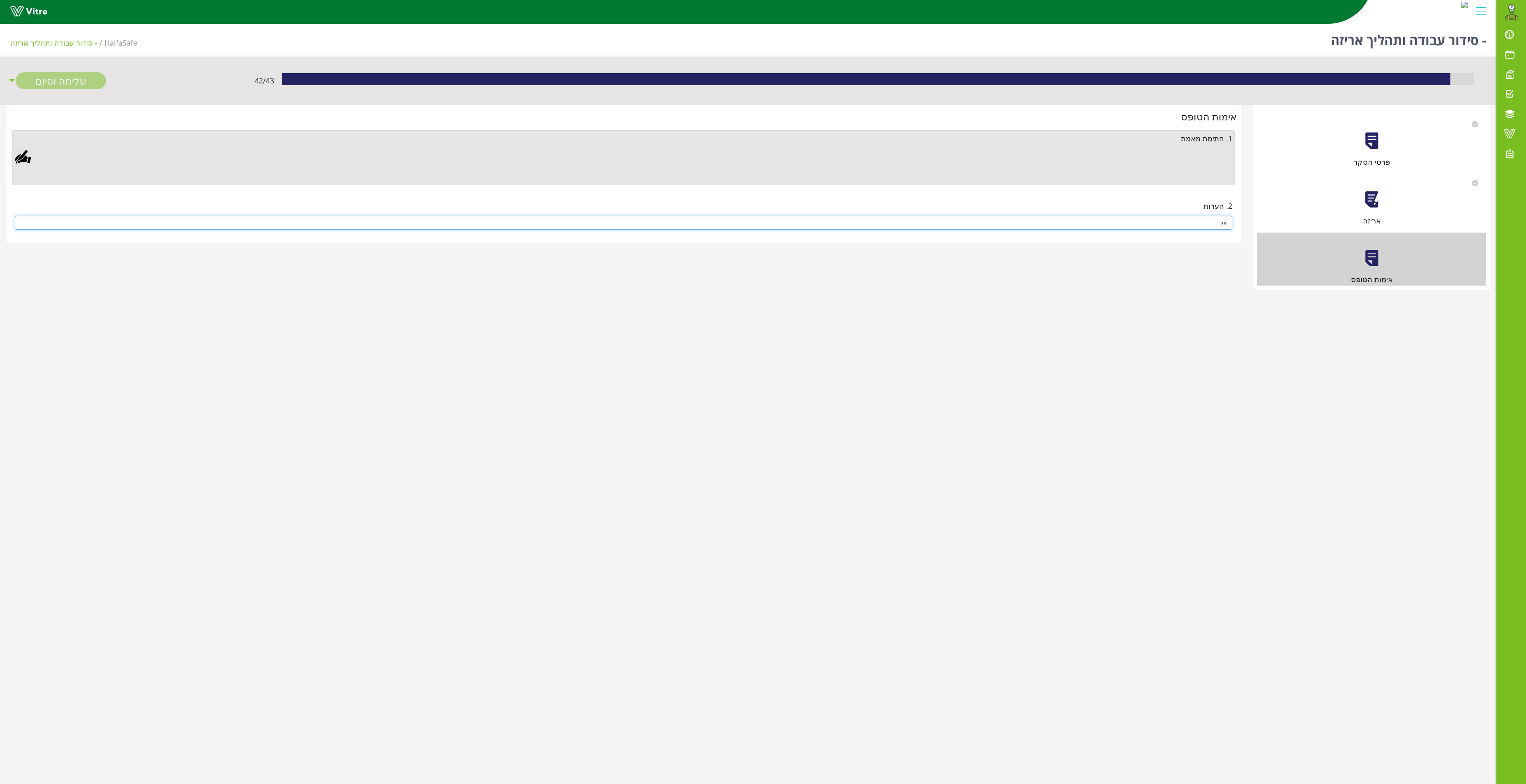
type input "אין"
click at [24, 158] on div at bounding box center [23, 157] width 17 height 17
click at [647, 295] on div "Clear Save Cancel" at bounding box center [515, 299] width 267 height 205
click at [461, 361] on div "Clear Save Cancel" at bounding box center [515, 299] width 267 height 205
drag, startPoint x: 435, startPoint y: 369, endPoint x: 440, endPoint y: 365, distance: 6.4
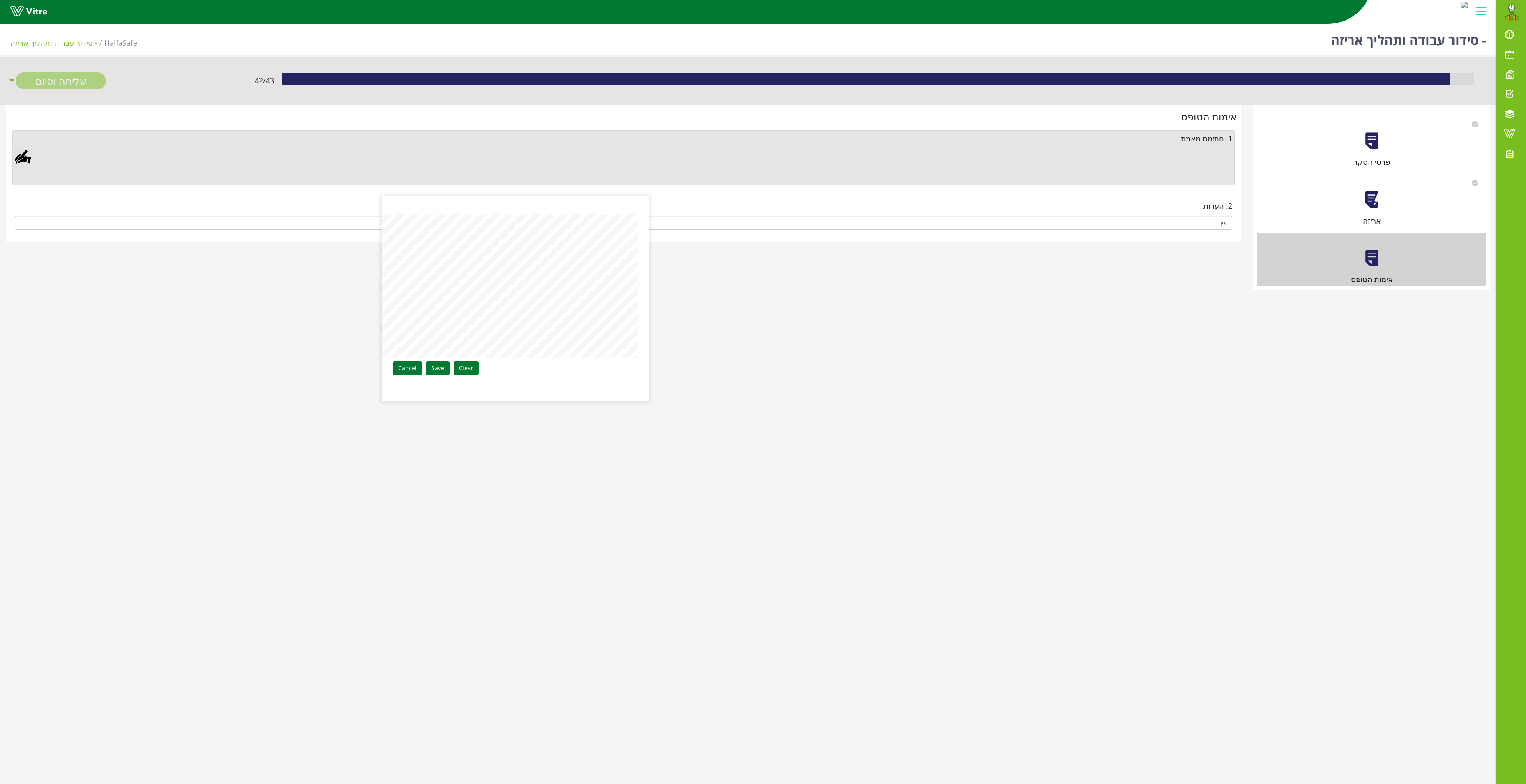
click at [435, 368] on link "Save" at bounding box center [437, 368] width 23 height 14
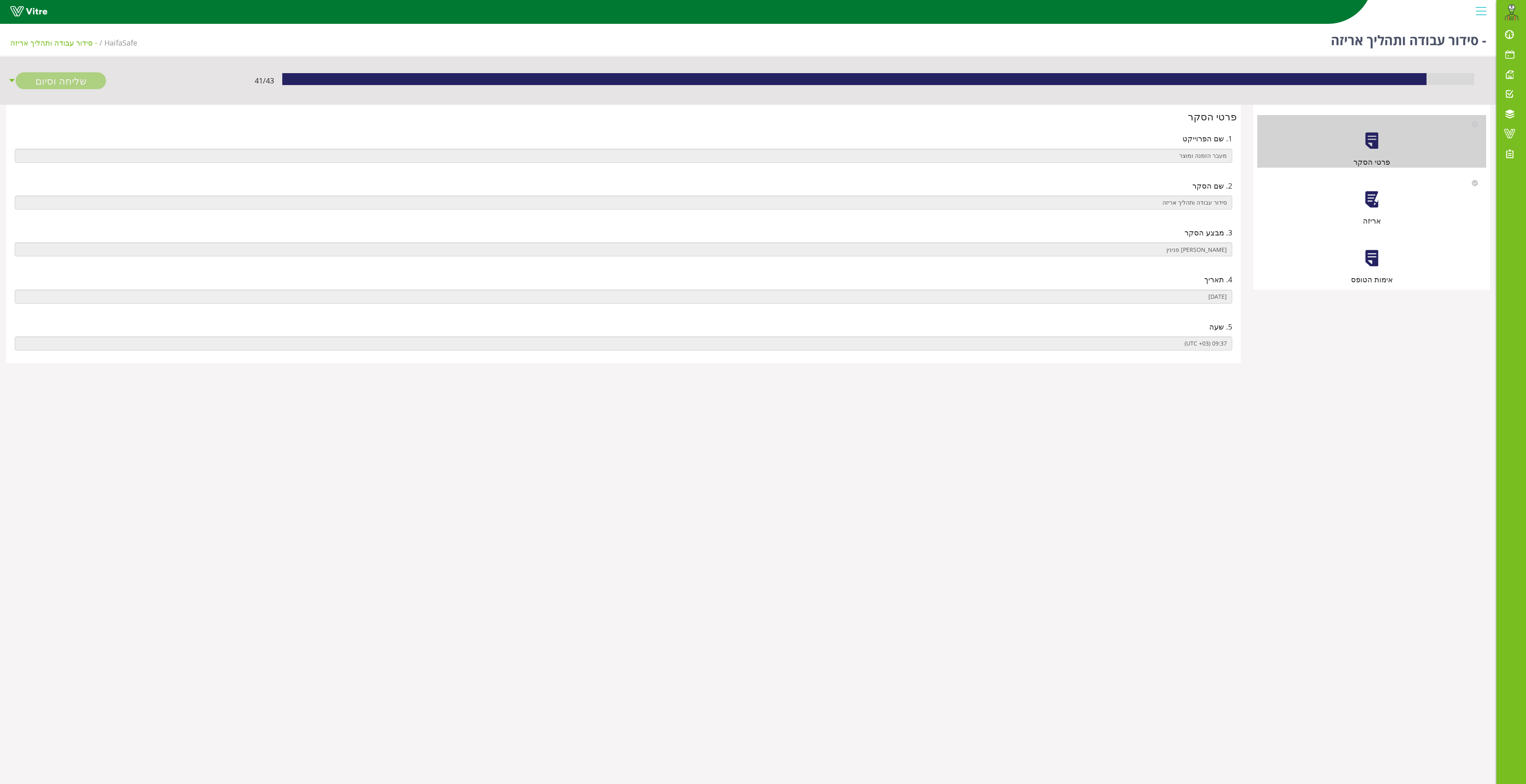
drag, startPoint x: 1383, startPoint y: 204, endPoint x: 1376, endPoint y: 202, distance: 7.3
click at [1376, 202] on div "אריזה" at bounding box center [1371, 200] width 229 height 53
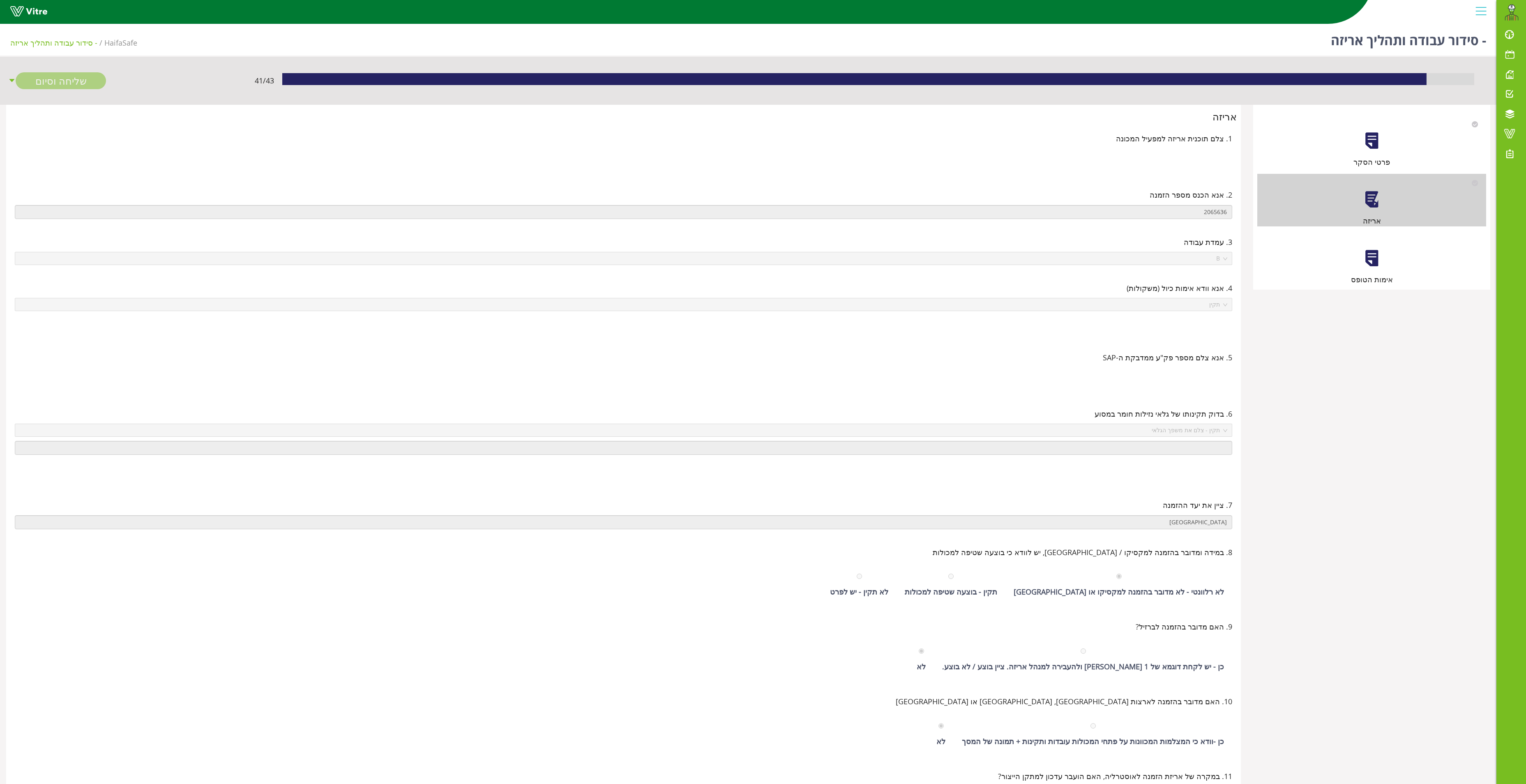
click at [1380, 259] on div at bounding box center [1372, 258] width 19 height 19
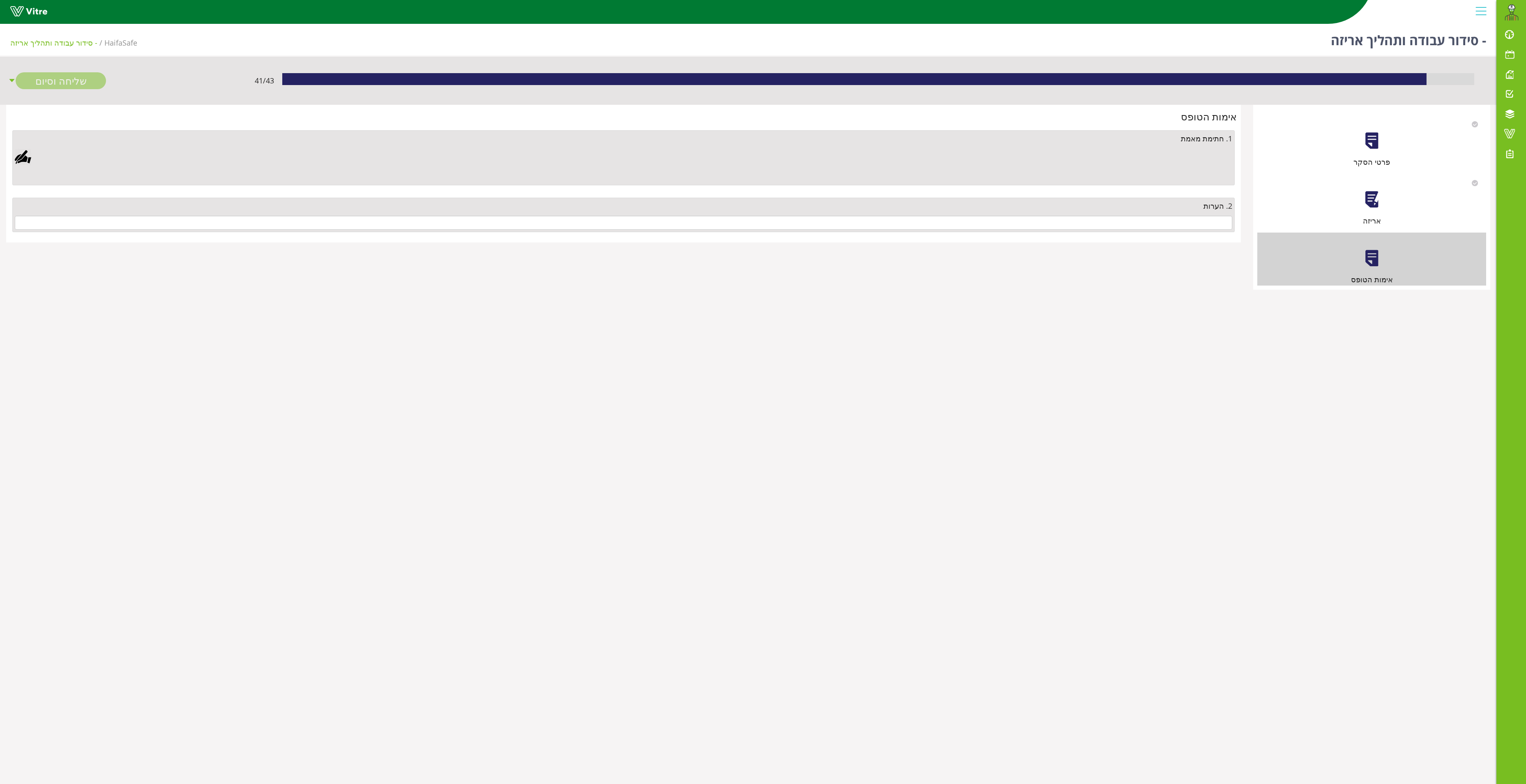
click at [1152, 232] on div "2. הערות" at bounding box center [624, 215] width 1223 height 35
click at [1155, 222] on input "text" at bounding box center [624, 222] width 1218 height 14
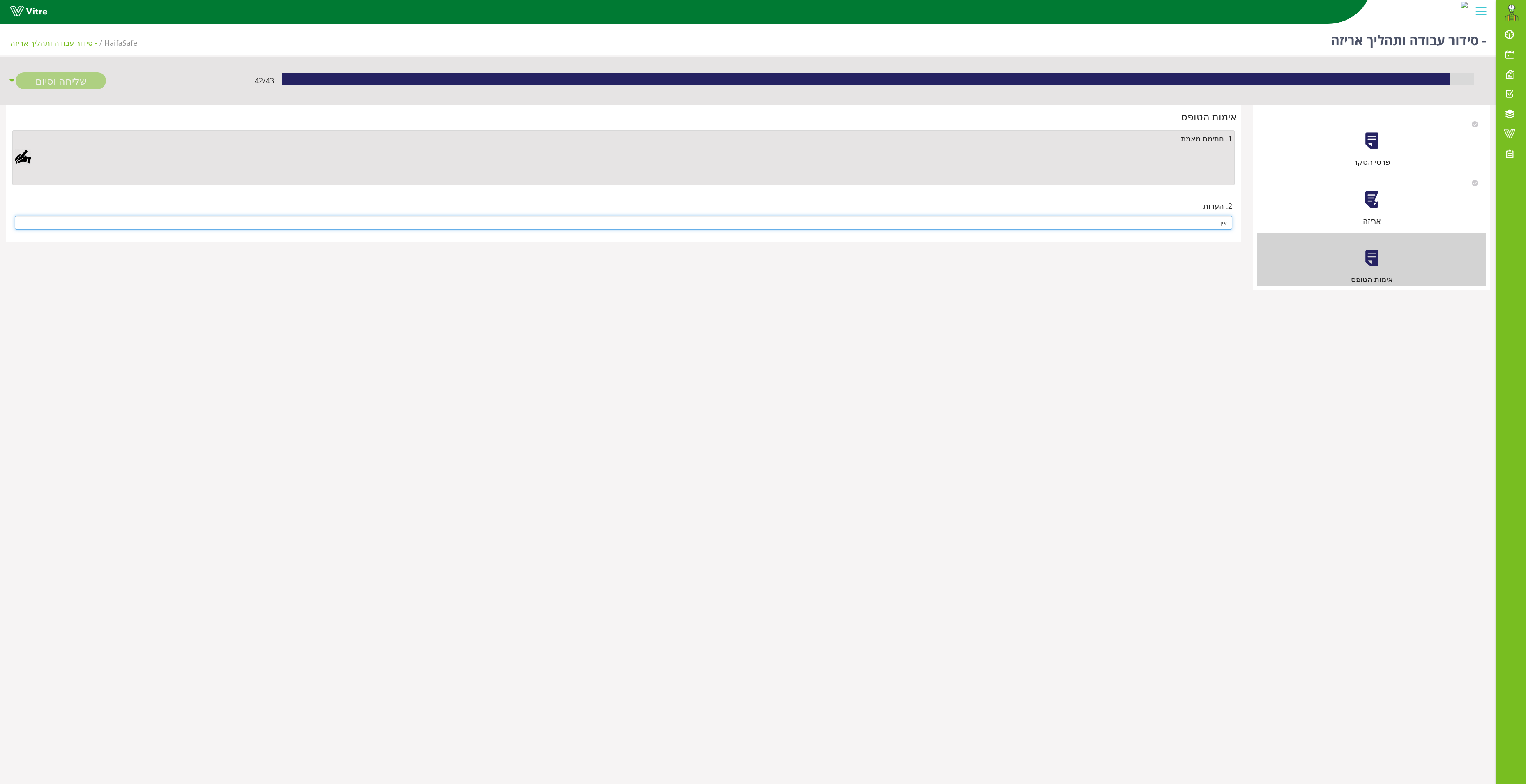
type input "אין"
click at [26, 159] on div at bounding box center [23, 157] width 17 height 17
click at [435, 362] on link "Save" at bounding box center [437, 368] width 23 height 14
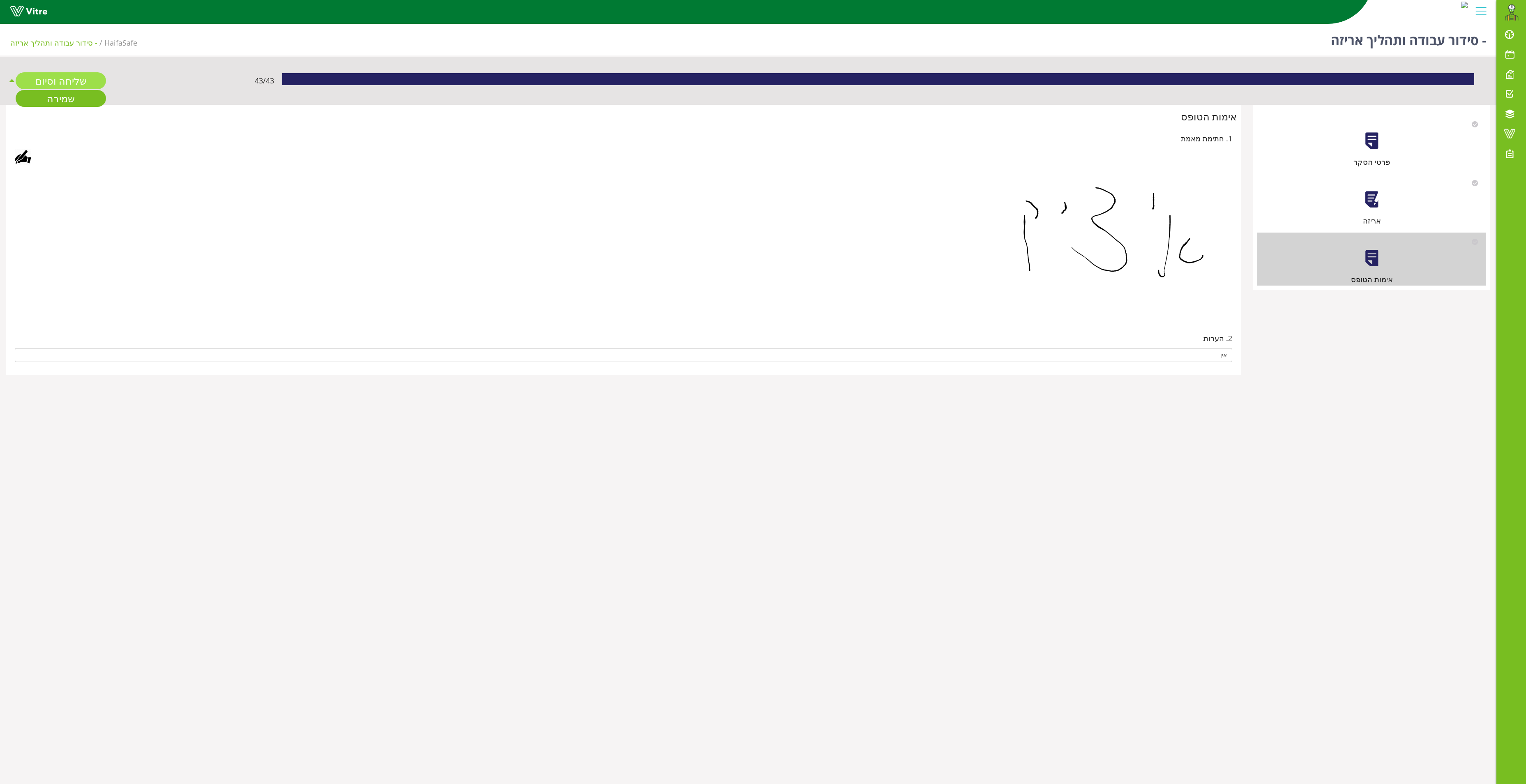
click at [73, 78] on link "שליחה וסיום" at bounding box center [60, 81] width 90 height 17
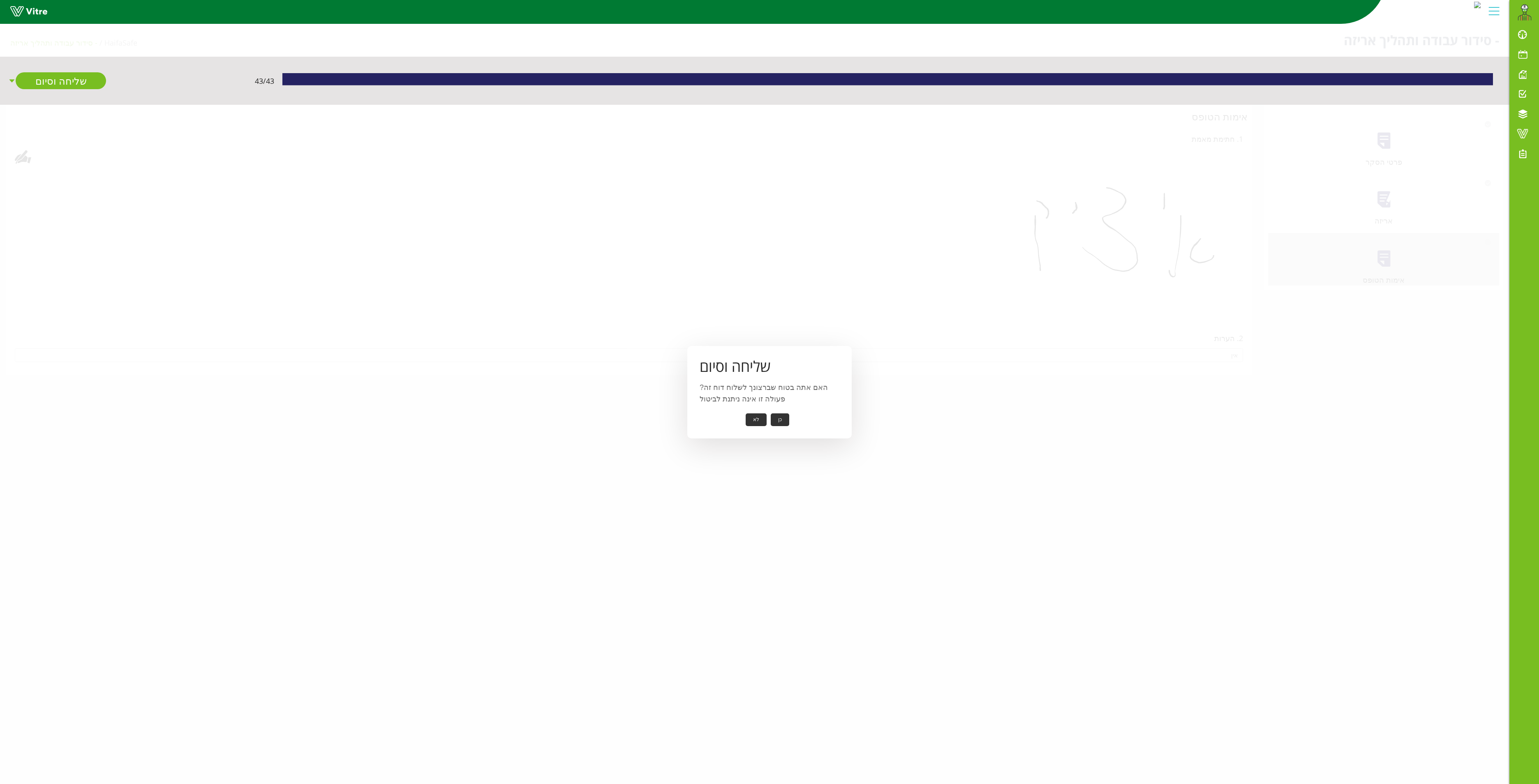
click at [775, 418] on button "כן" at bounding box center [780, 419] width 19 height 13
click at [765, 408] on button "אישור" at bounding box center [767, 414] width 27 height 13
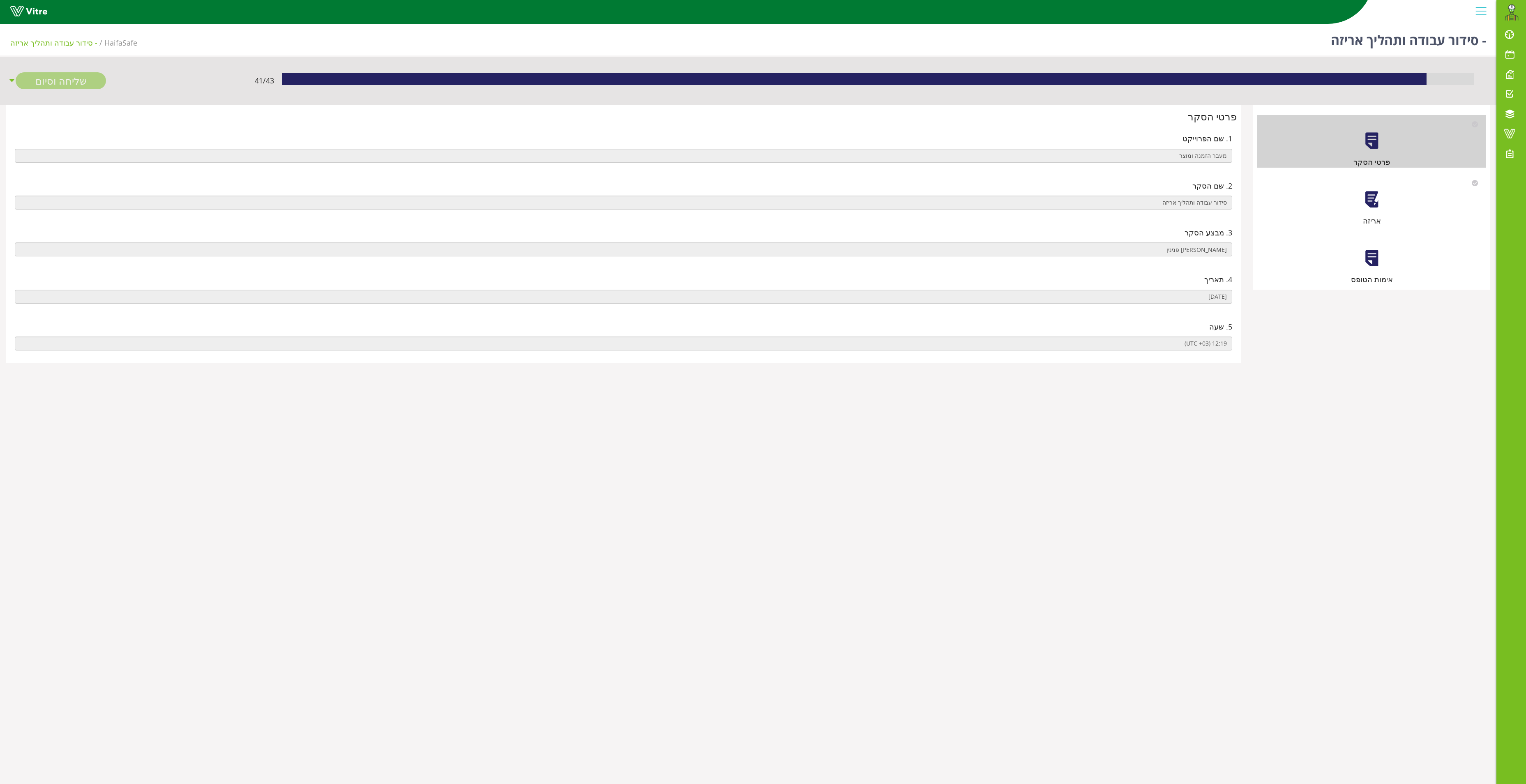
click at [1371, 203] on div at bounding box center [1372, 199] width 19 height 19
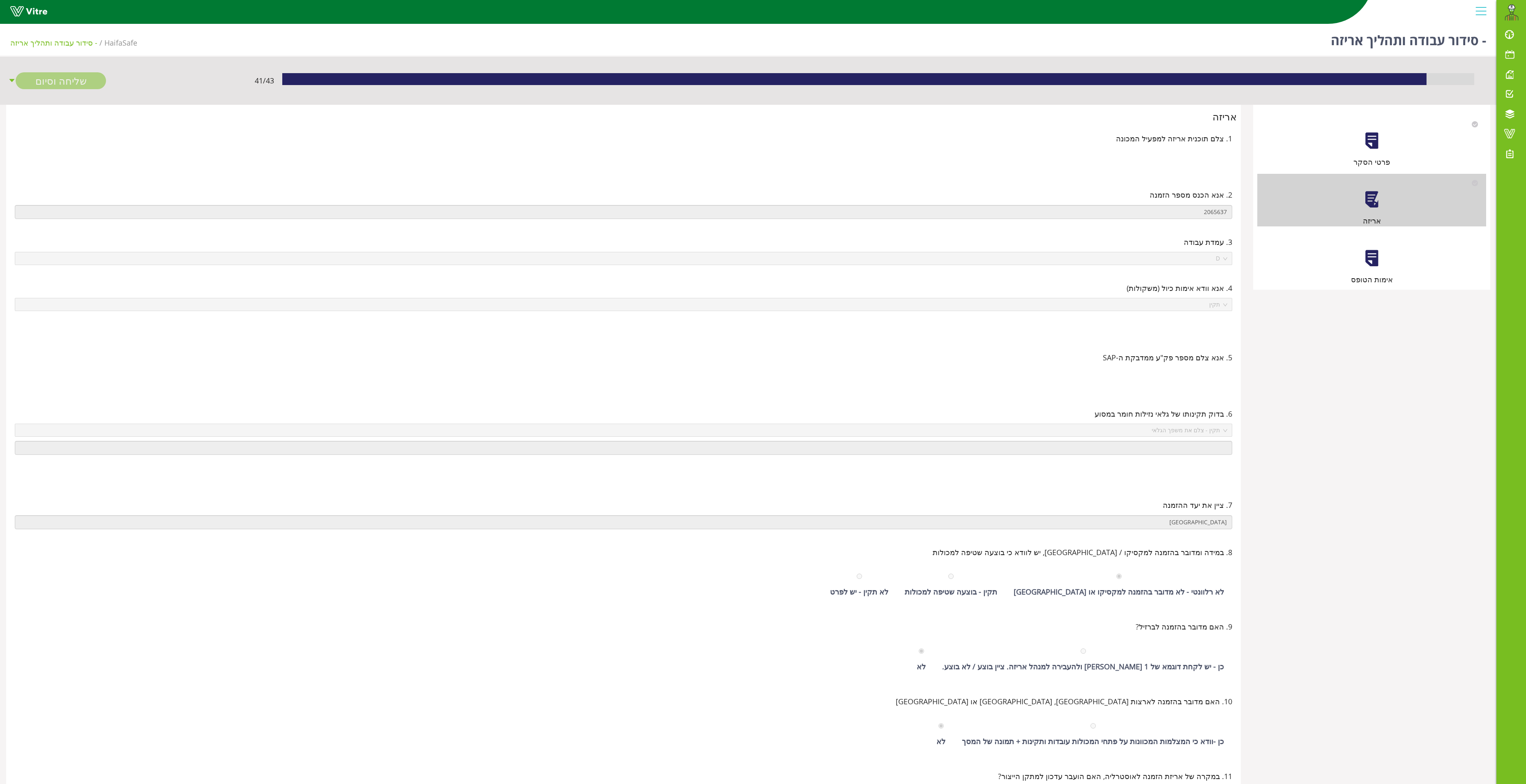
click at [1373, 255] on div at bounding box center [1372, 258] width 19 height 19
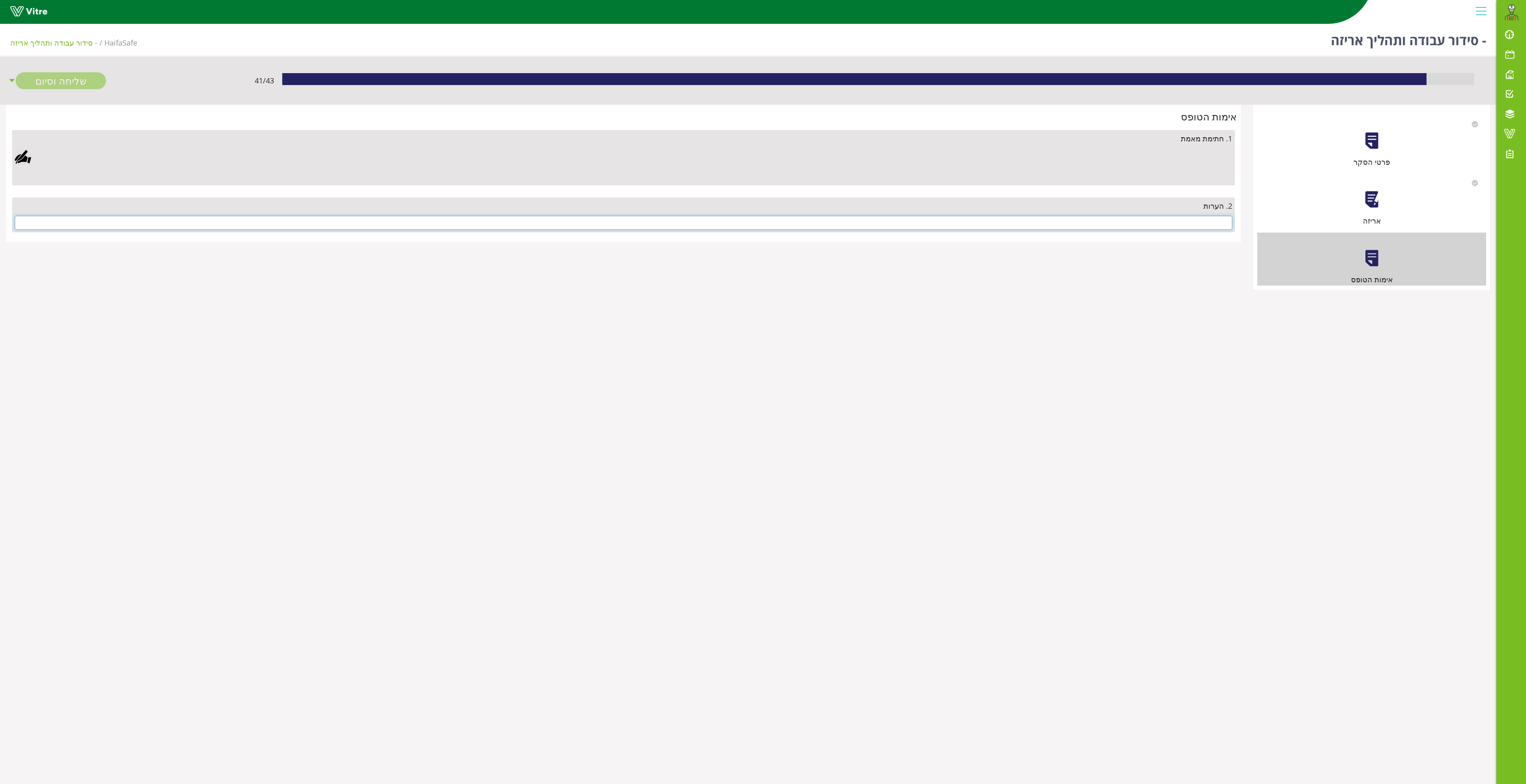
click at [1189, 222] on input "text" at bounding box center [624, 222] width 1218 height 14
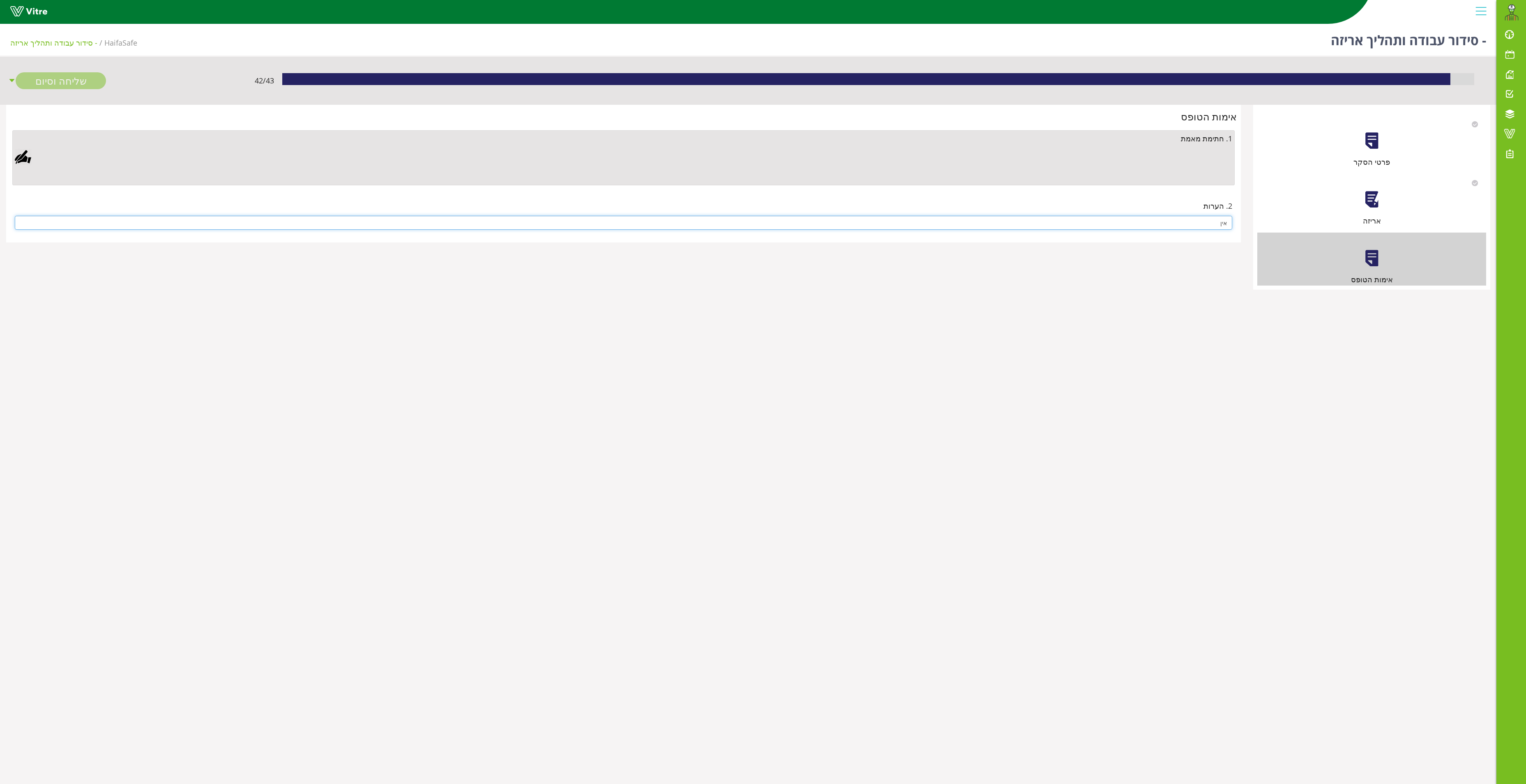
type input "אין"
click at [26, 162] on div at bounding box center [23, 157] width 17 height 17
click at [439, 367] on link "Save" at bounding box center [437, 368] width 23 height 14
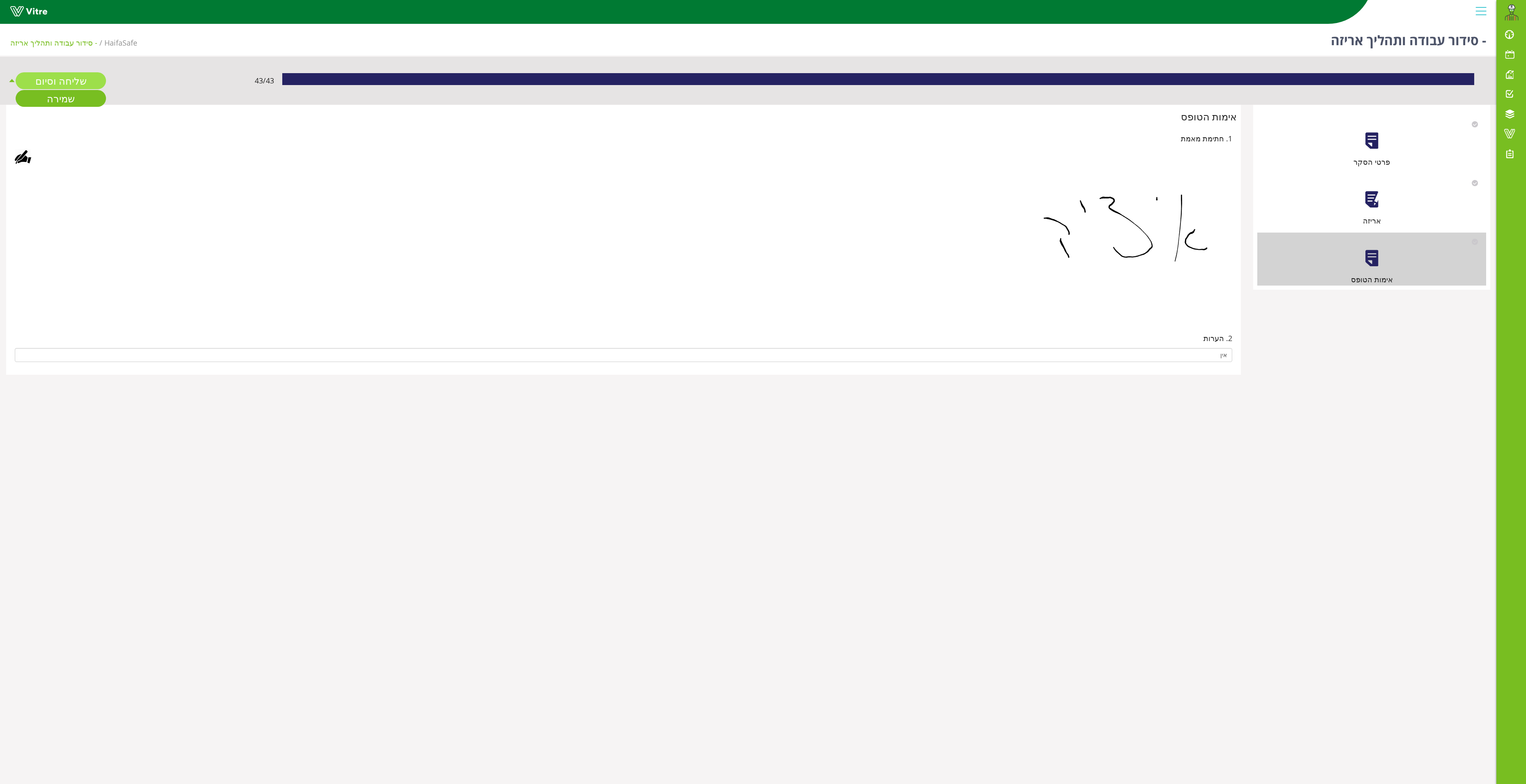
click at [63, 81] on link "שליחה וסיום" at bounding box center [60, 81] width 90 height 17
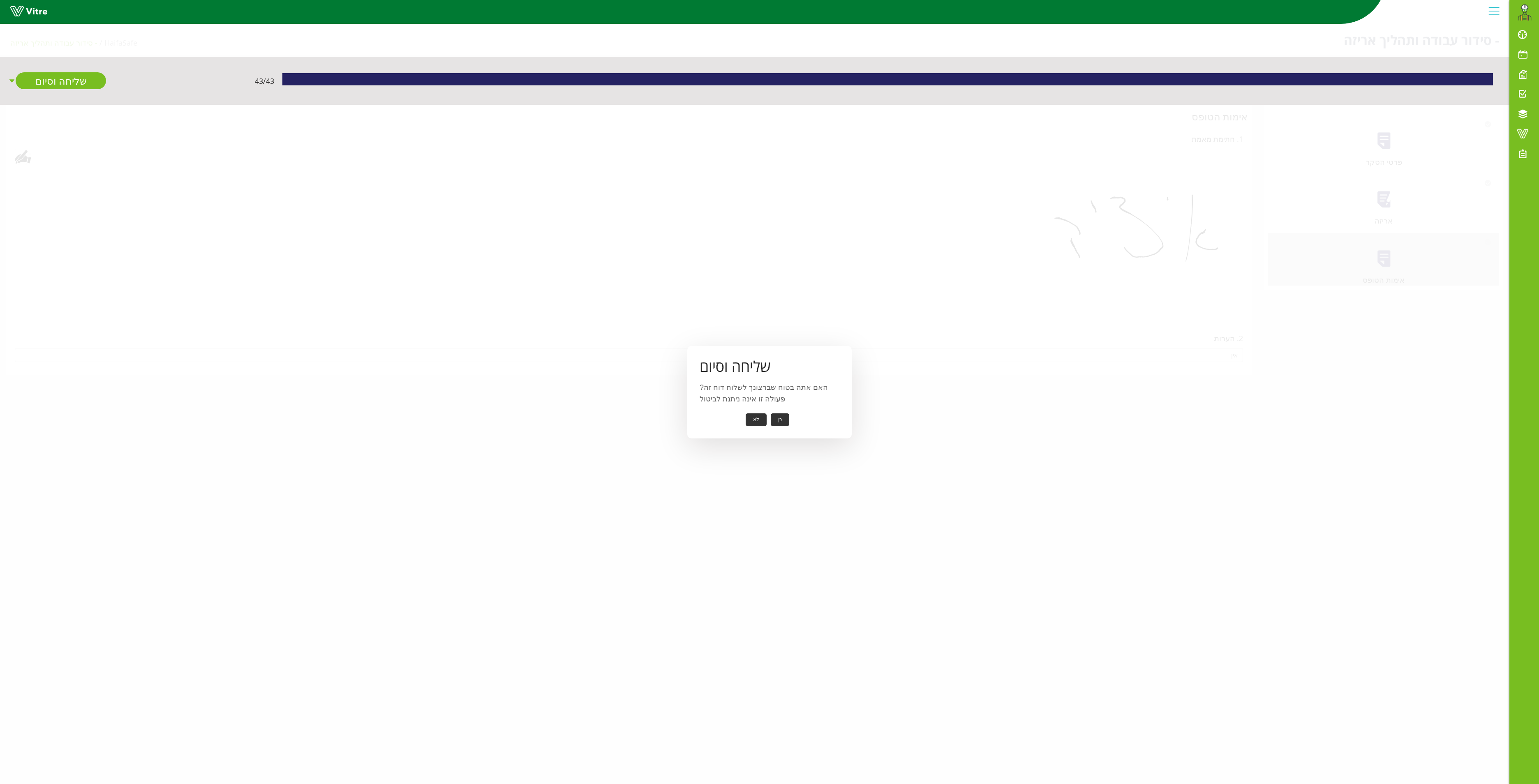
click at [780, 415] on button "כן" at bounding box center [780, 419] width 19 height 13
click at [765, 408] on button "אישור" at bounding box center [767, 414] width 27 height 13
